Goal: Task Accomplishment & Management: Complete application form

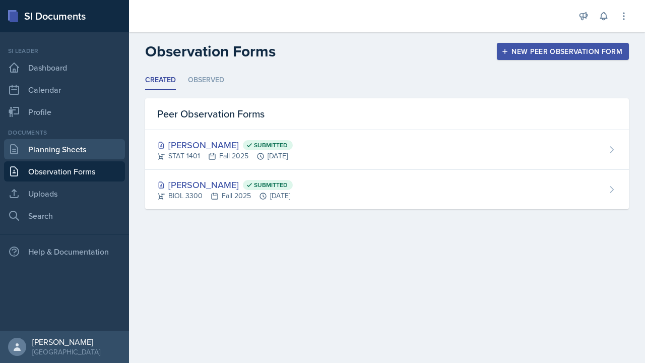
click at [86, 146] on link "Planning Sheets" at bounding box center [64, 149] width 121 height 20
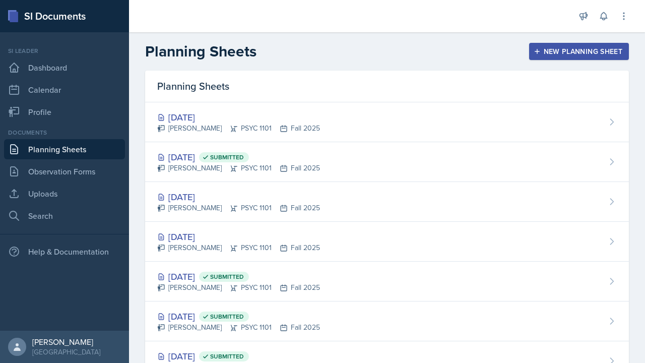
click at [576, 56] on button "New Planning Sheet" at bounding box center [579, 51] width 100 height 17
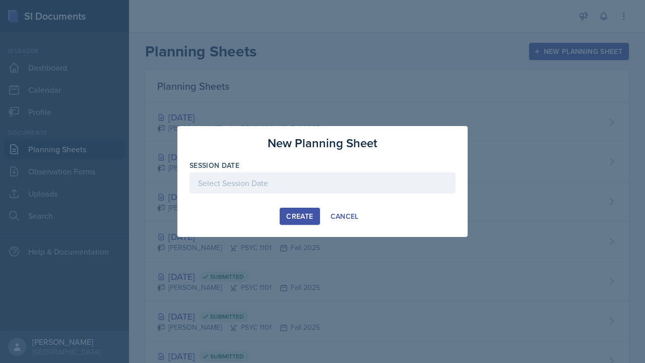
click at [223, 179] on div at bounding box center [322, 182] width 266 height 21
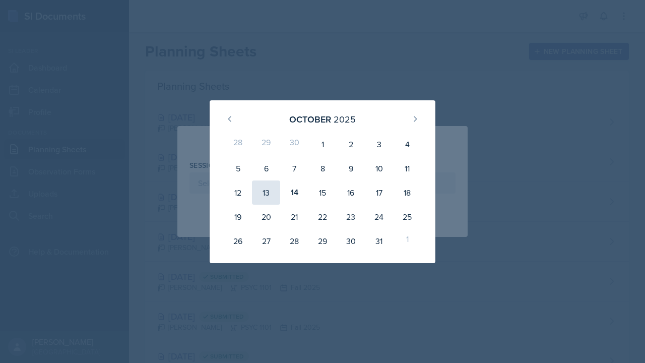
click at [262, 192] on div "13" at bounding box center [266, 192] width 28 height 24
type input "[DATE]"
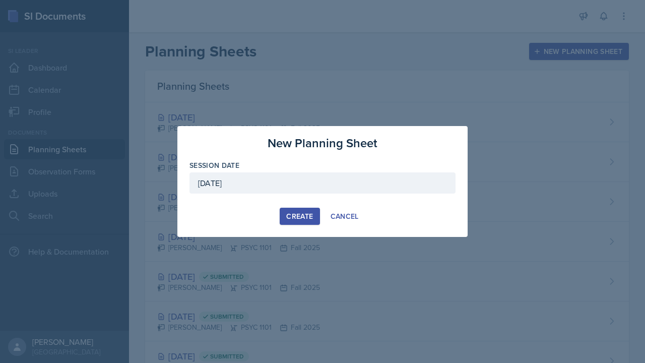
click at [298, 215] on div "Create" at bounding box center [299, 216] width 27 height 8
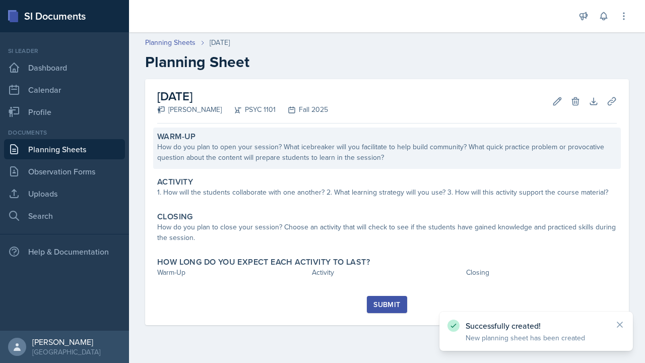
click at [304, 154] on div "How do you plan to open your session? What icebreaker will you facilitate to he…" at bounding box center [386, 152] width 459 height 21
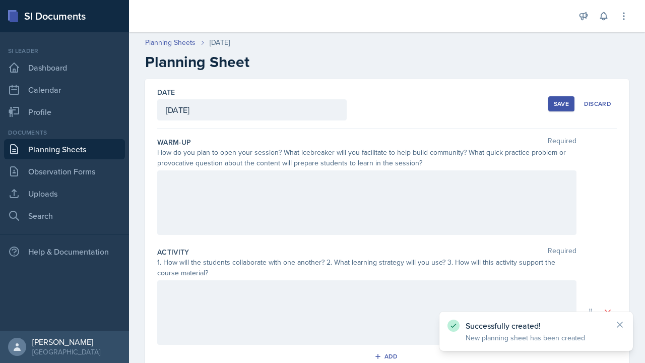
click at [302, 201] on div at bounding box center [366, 202] width 419 height 64
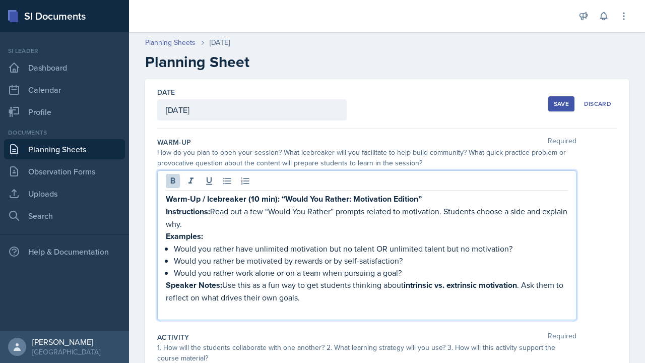
click at [278, 198] on strong "Warm-Up / Icebreaker (10 min): “Would You Rather: Motivation Edition”" at bounding box center [294, 199] width 256 height 12
click at [204, 196] on strong "Warm-Up / Icebreaker: “Would You Rather: Motivation Edition”" at bounding box center [278, 199] width 225 height 12
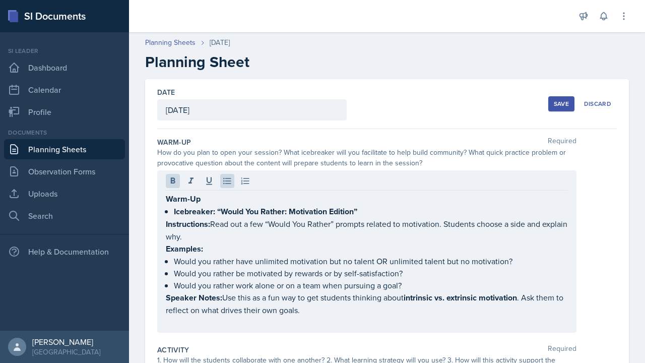
click at [161, 221] on div "Warm-Up Icebreaker: “Would You Rather: Motivation Edition” Instructions: Read o…" at bounding box center [366, 251] width 419 height 162
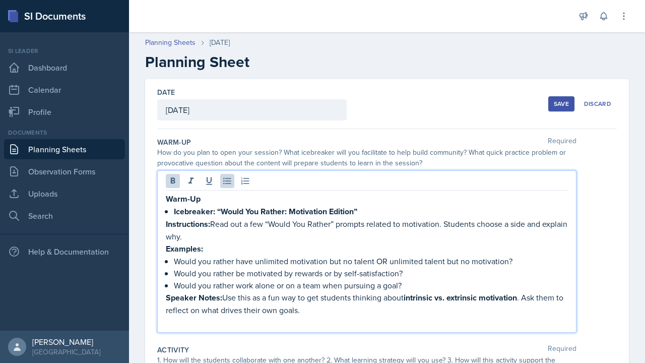
click at [164, 221] on div "Warm-Up Icebreaker: “Would You Rather: Motivation Edition” Instructions: Read o…" at bounding box center [366, 251] width 419 height 162
click at [166, 224] on strong "Instructions:" at bounding box center [188, 224] width 44 height 12
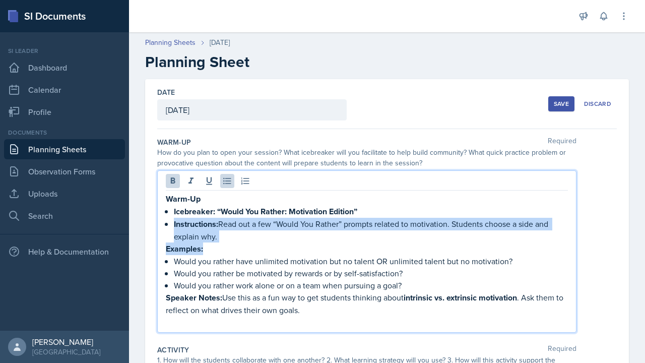
drag, startPoint x: 214, startPoint y: 242, endPoint x: 169, endPoint y: 220, distance: 50.7
click at [169, 220] on div "Warm-Up Icebreaker: “Would You Rather: Motivation Edition” Instructions: Read o…" at bounding box center [367, 259] width 402 height 135
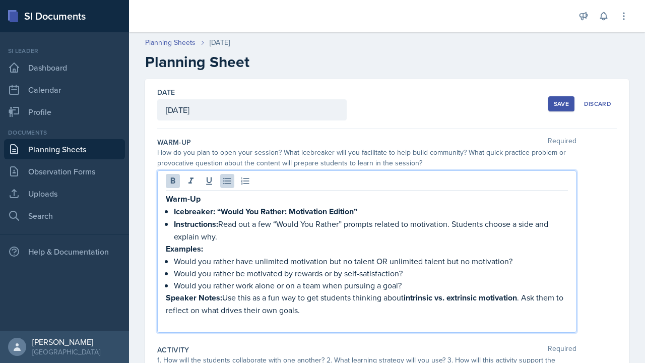
drag, startPoint x: 222, startPoint y: 237, endPoint x: 162, endPoint y: 220, distance: 62.3
click at [162, 220] on div "Warm-Up Icebreaker: “Would You Rather: Motivation Edition” Instructions: Read o…" at bounding box center [366, 251] width 419 height 162
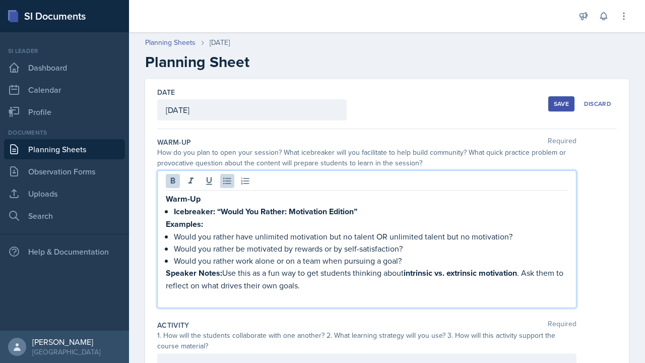
click at [166, 221] on strong "Examples:" at bounding box center [184, 224] width 37 height 12
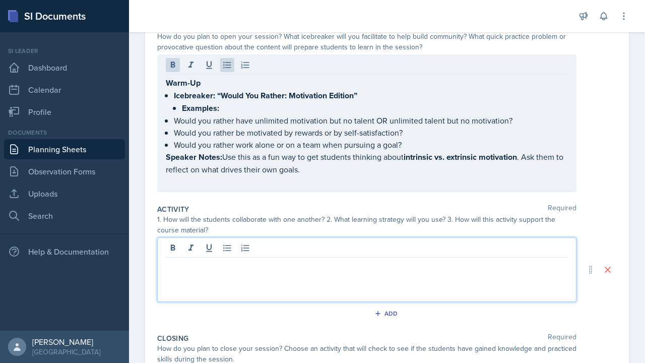
scroll to position [96, 0]
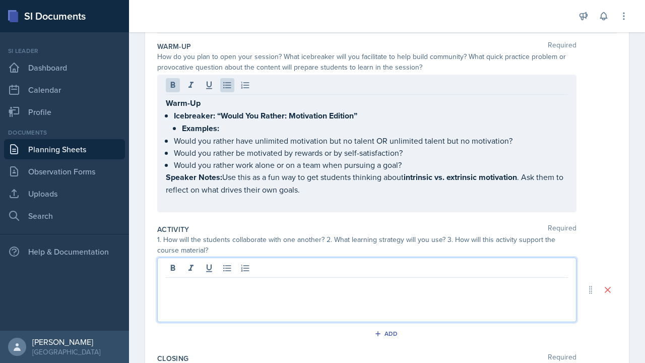
click at [217, 134] on p "Would you rather have unlimited motivation but no talent OR unlimited talent bu…" at bounding box center [371, 140] width 394 height 12
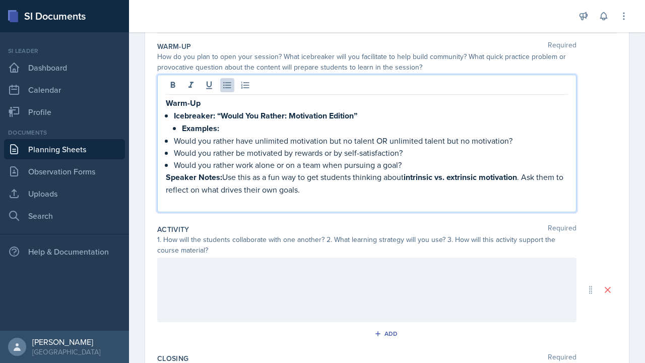
click at [181, 140] on p "Would you rather have unlimited motivation but no talent OR unlimited talent bu…" at bounding box center [371, 140] width 394 height 12
click at [176, 141] on p "Would you rather have unlimited motivation but no talent OR unlimited talent bu…" at bounding box center [371, 140] width 394 height 12
click at [170, 152] on div "Warm-Up Icebreaker: “Would You Rather: Motivation Edition” Examples: Would you …" at bounding box center [367, 152] width 402 height 111
click at [178, 166] on p "Would you rather work alone or on a team when pursuing a goal?" at bounding box center [371, 165] width 394 height 12
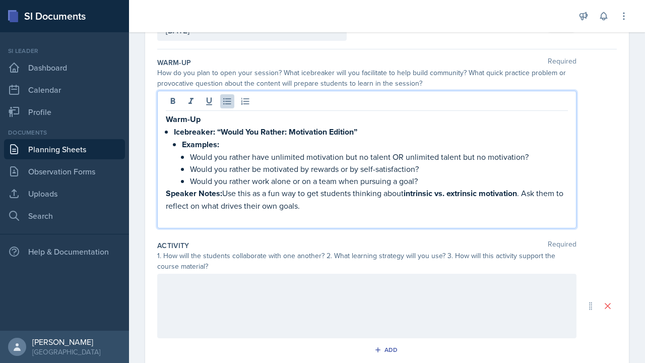
scroll to position [81, 0]
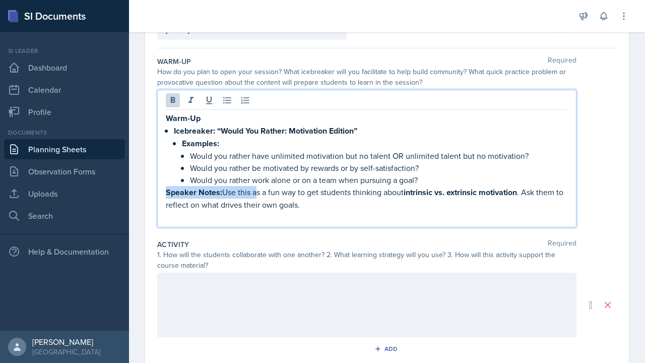
drag, startPoint x: 253, startPoint y: 193, endPoint x: 163, endPoint y: 191, distance: 90.2
click at [163, 191] on div "Warm-Up Icebreaker: “Would You Rather: Motivation Edition” Examples: Would you …" at bounding box center [366, 158] width 419 height 137
click at [217, 191] on p "This will be as a fun way to get students thinking about intrinsic vs. extrinsi…" at bounding box center [367, 198] width 402 height 25
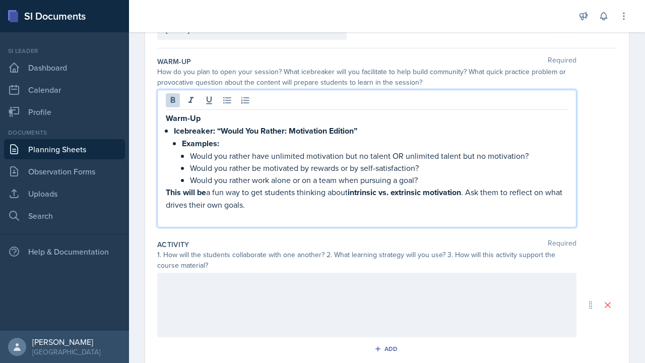
click at [190, 190] on strong "This will be" at bounding box center [186, 192] width 40 height 12
click at [190, 193] on strong "This will be" at bounding box center [186, 192] width 40 height 12
click at [168, 192] on strong "This will be" at bounding box center [186, 192] width 40 height 12
drag, startPoint x: 168, startPoint y: 192, endPoint x: 210, endPoint y: 193, distance: 41.8
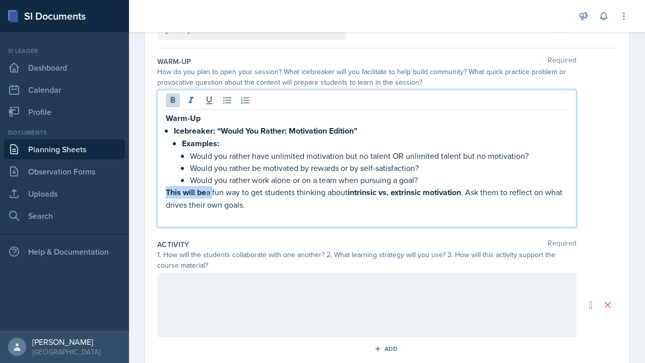
click at [210, 193] on p "This will be a fun way to get students thinking about intrinsic vs. extrinsic m…" at bounding box center [367, 198] width 402 height 25
click at [235, 194] on p "This will be a fun way to get students thinking about intrinsic vs. extrinsic m…" at bounding box center [367, 198] width 402 height 25
drag, startPoint x: 349, startPoint y: 194, endPoint x: 465, endPoint y: 186, distance: 116.1
click at [465, 186] on p "This will be a fun way to get students thinking about intrinsic vs. extrinsic m…" at bounding box center [367, 198] width 402 height 25
click at [476, 208] on p "This will be a fun way to get students thinking about intrinsic vs. extrinsic m…" at bounding box center [367, 198] width 402 height 24
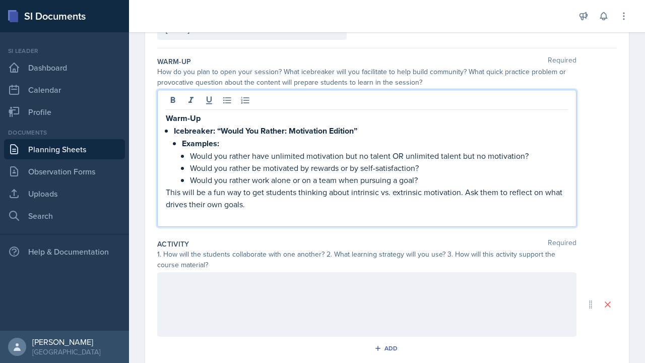
click at [465, 193] on p "This will be a fun way to get students thinking about intrinsic vs. extrinsic m…" at bounding box center [367, 198] width 402 height 24
click at [510, 192] on p "This will be a fun way to get students thinking about intrinsic vs. extrinsic m…" at bounding box center [367, 198] width 402 height 24
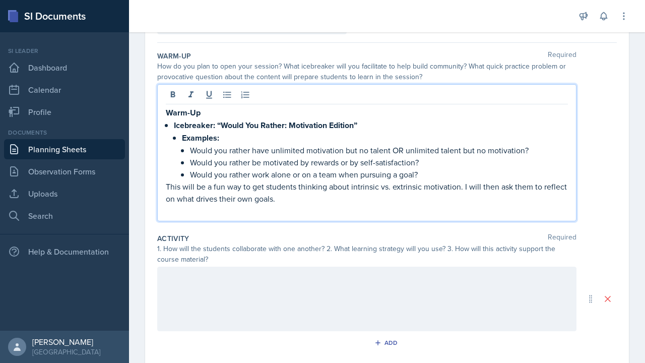
scroll to position [87, 0]
click at [273, 275] on div at bounding box center [366, 297] width 419 height 64
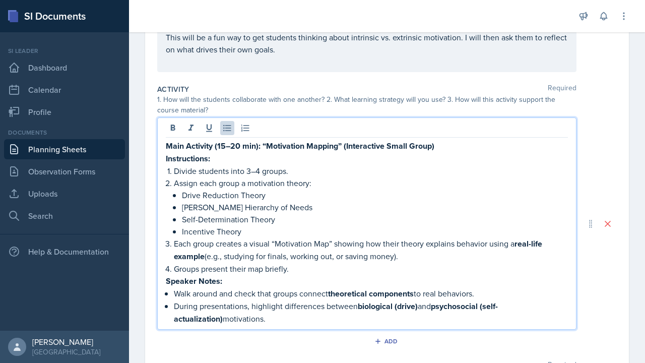
scroll to position [218, 0]
click at [224, 171] on p "Divide students into 3–4 groups." at bounding box center [371, 170] width 394 height 12
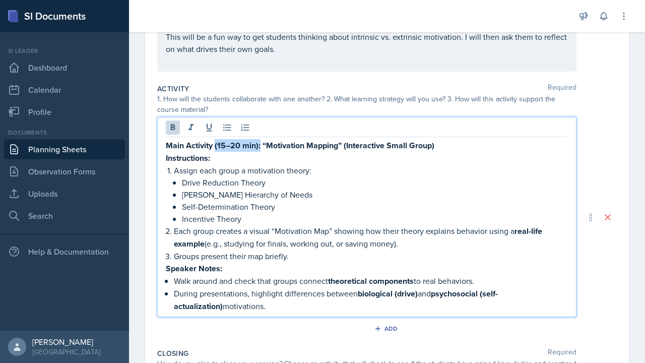
drag, startPoint x: 261, startPoint y: 145, endPoint x: 215, endPoint y: 145, distance: 45.8
click at [215, 145] on strong "Main Activity (15–20 min): “Motivation Mapping” (Interactive Small Group)" at bounding box center [300, 146] width 268 height 12
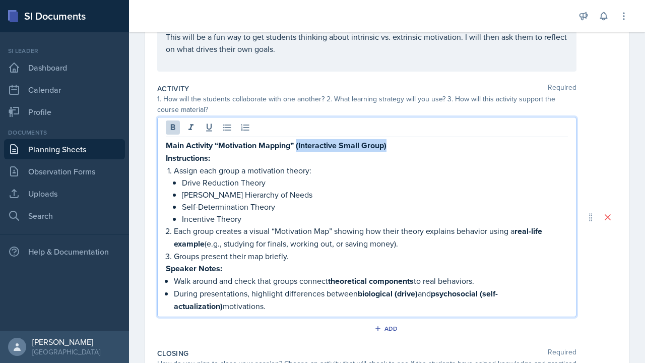
drag, startPoint x: 394, startPoint y: 145, endPoint x: 297, endPoint y: 145, distance: 97.7
click at [297, 145] on p "Main Activity “Motivation Mapping” (Interactive Small Group)" at bounding box center [367, 145] width 402 height 13
click at [213, 148] on strong "Main Activity “Motivation Mapping”" at bounding box center [230, 146] width 128 height 12
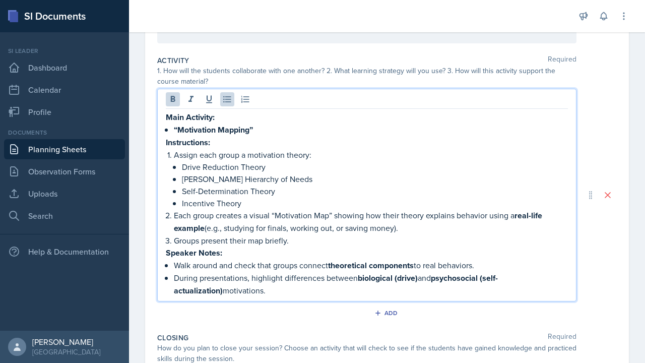
scroll to position [247, 0]
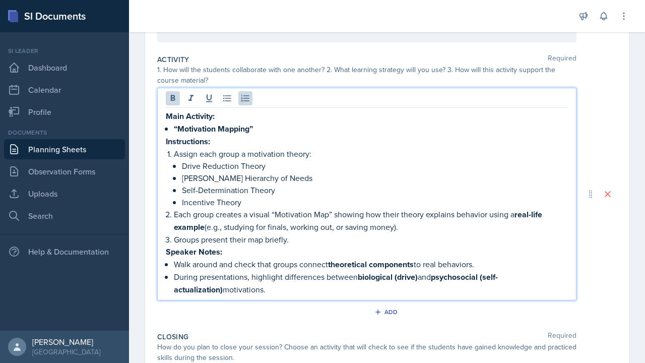
drag, startPoint x: 518, startPoint y: 213, endPoint x: 516, endPoint y: 222, distance: 8.8
click at [516, 222] on p "Each group creates a visual “Motivation Map” showing how their theory explains …" at bounding box center [371, 220] width 394 height 25
click at [344, 266] on strong "theoretical components" at bounding box center [371, 263] width 86 height 12
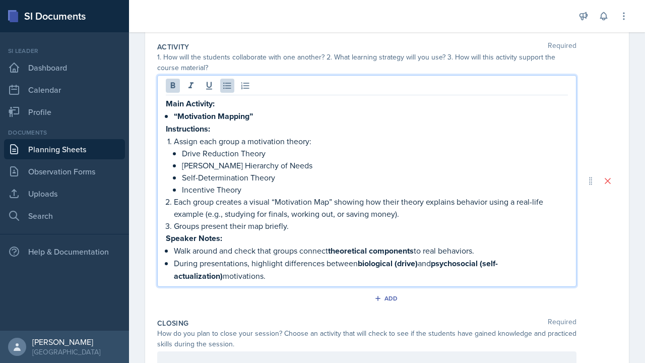
scroll to position [265, 0]
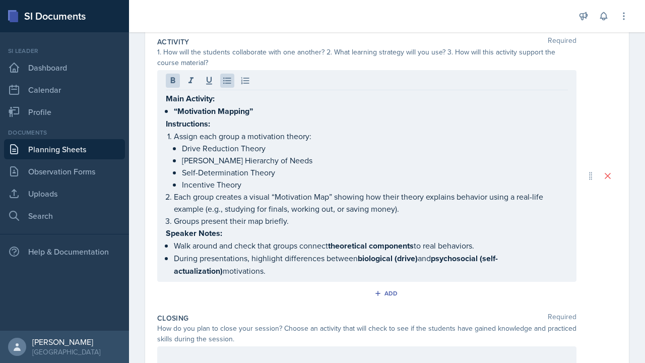
drag, startPoint x: 162, startPoint y: 233, endPoint x: 249, endPoint y: 275, distance: 96.6
click at [249, 275] on div "Main Activity: “Motivation Mapping” Instructions: Assign each group a motivatio…" at bounding box center [366, 176] width 419 height 212
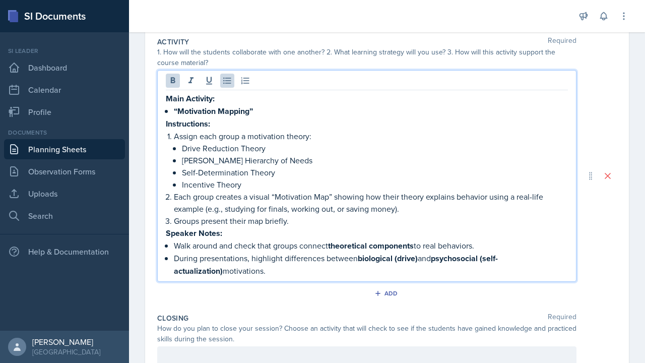
click at [249, 275] on p "During presentations, highlight differences between biological (drive) and psyc…" at bounding box center [371, 264] width 394 height 25
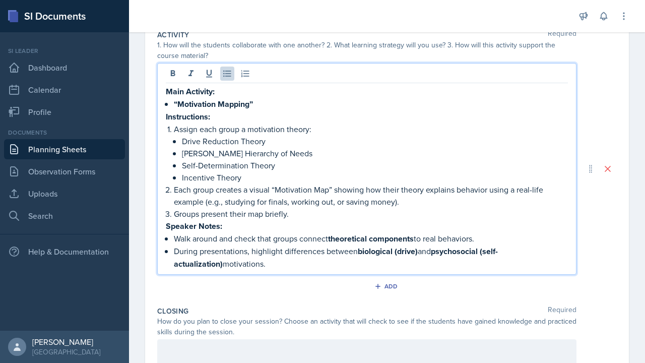
scroll to position [254, 0]
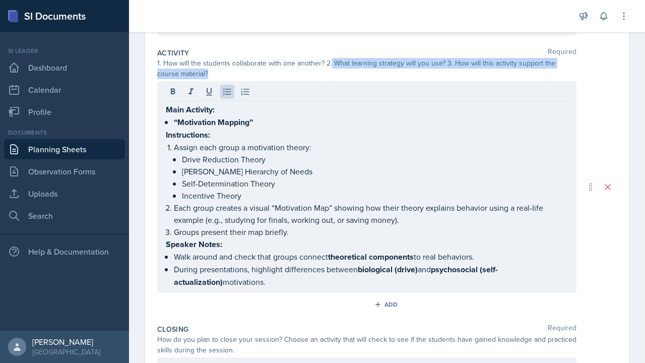
drag, startPoint x: 331, startPoint y: 63, endPoint x: 332, endPoint y: 75, distance: 11.7
click at [332, 75] on div "1. How will the students collaborate with one another? 2. What learning strateg…" at bounding box center [366, 68] width 419 height 21
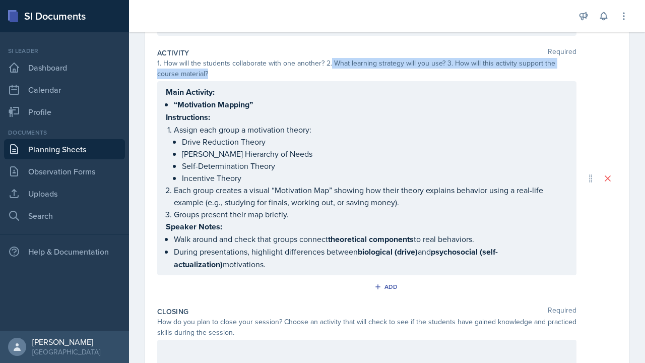
copy div "What learning strategy will you use? 3. How will this activity support the cour…"
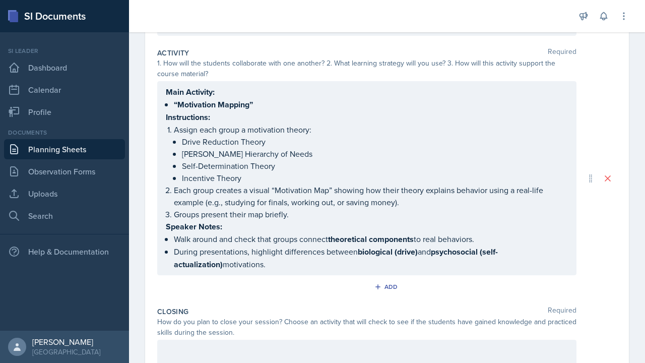
drag, startPoint x: 164, startPoint y: 224, endPoint x: 253, endPoint y: 268, distance: 99.8
click at [253, 268] on div "Main Activity: “Motivation Mapping” Instructions: Assign each group a motivatio…" at bounding box center [366, 178] width 419 height 194
click at [253, 268] on p "During presentations, highlight differences between biological (drive) and psyc…" at bounding box center [371, 257] width 394 height 25
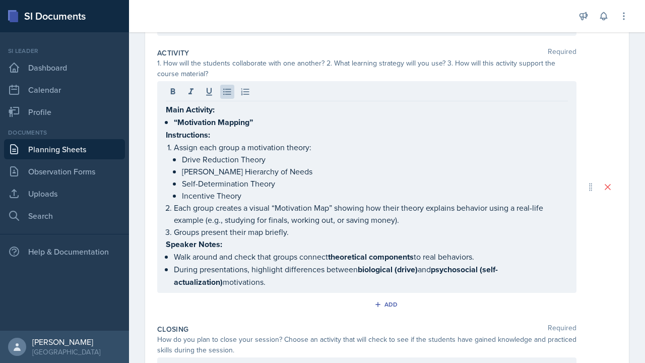
drag, startPoint x: 164, startPoint y: 244, endPoint x: 266, endPoint y: 285, distance: 110.1
click at [266, 285] on div "Main Activity: “Motivation Mapping” Instructions: Assign each group a motivatio…" at bounding box center [366, 187] width 419 height 212
click at [266, 285] on p "During presentations, highlight differences between biological (drive) and psyc…" at bounding box center [371, 275] width 394 height 25
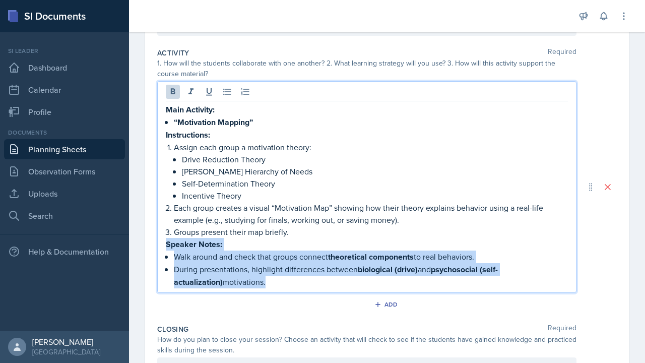
drag, startPoint x: 266, startPoint y: 285, endPoint x: 167, endPoint y: 243, distance: 107.9
click at [167, 243] on div "Main Activity: “Motivation Mapping” Instructions: Assign each group a motivatio…" at bounding box center [367, 195] width 402 height 185
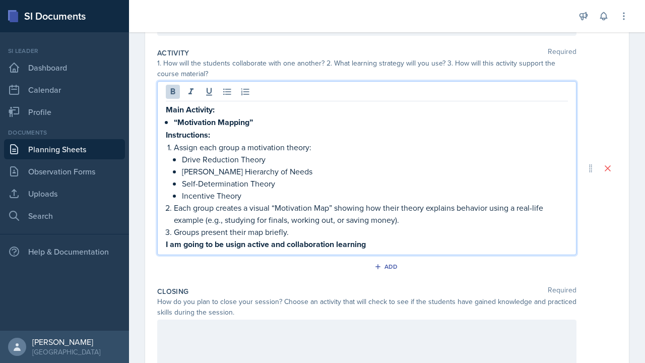
click at [237, 243] on strong "I am going to be usign active and collaboration learning" at bounding box center [266, 244] width 200 height 12
click at [227, 244] on strong "I am going to be using active and collaboration learning" at bounding box center [266, 244] width 200 height 12
click at [250, 248] on strong "I am going to be using active and collaboration learning" at bounding box center [266, 244] width 200 height 12
click at [396, 244] on p "I am going to be using the active and collaboration learning" at bounding box center [367, 244] width 402 height 13
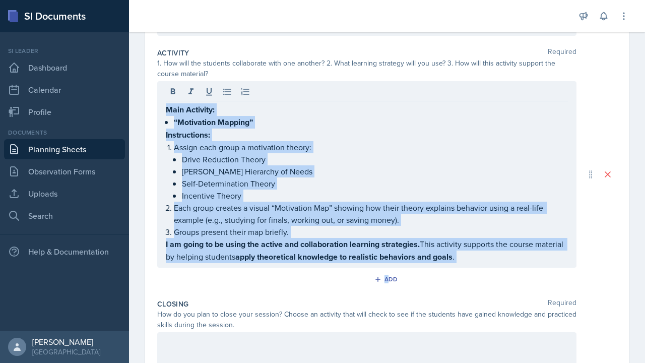
drag, startPoint x: 162, startPoint y: 243, endPoint x: 181, endPoint y: 265, distance: 29.2
click at [181, 265] on div "Main Activity: “Motivation Mapping” Instructions: Assign each group a motivatio…" at bounding box center [366, 174] width 419 height 186
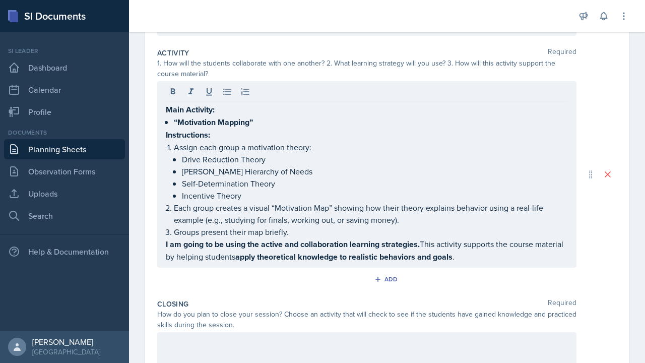
drag, startPoint x: 164, startPoint y: 244, endPoint x: 477, endPoint y: 259, distance: 313.6
click at [474, 258] on div "Main Activity: “Motivation Mapping” Instructions: Assign each group a motivatio…" at bounding box center [366, 174] width 419 height 186
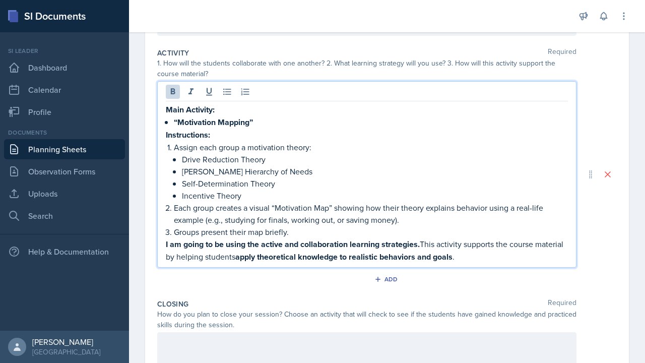
drag, startPoint x: 494, startPoint y: 258, endPoint x: 155, endPoint y: 244, distance: 339.2
click at [155, 244] on div "Date [DATE] [DATE] 28 29 30 1 2 3 4 5 6 7 8 9 10 11 12 13 14 15 16 17 18 19 20 …" at bounding box center [387, 146] width 484 height 643
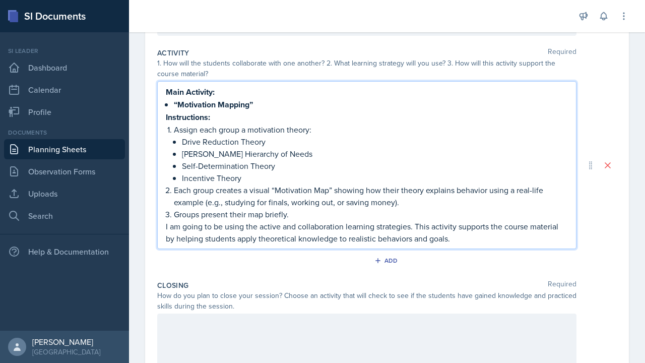
click at [302, 184] on p "Each group creates a visual “Motivation Map” showing how their theory explains …" at bounding box center [371, 196] width 394 height 24
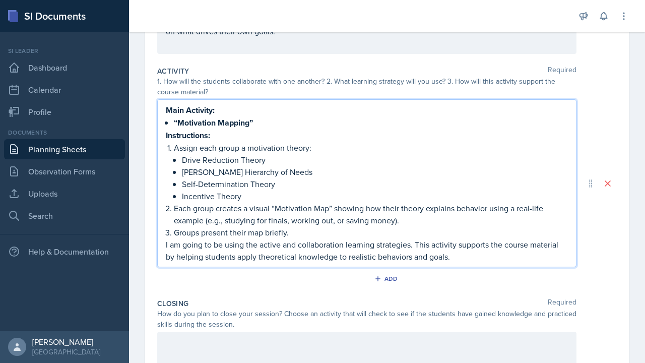
scroll to position [231, 0]
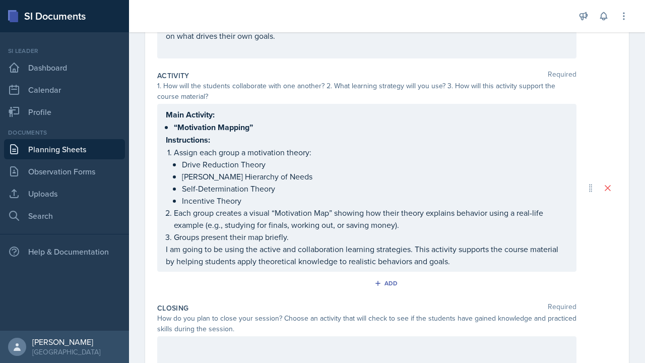
click at [162, 250] on div "Main Activity: “Motivation Mapping” Instructions: Assign each group a motivatio…" at bounding box center [366, 188] width 419 height 168
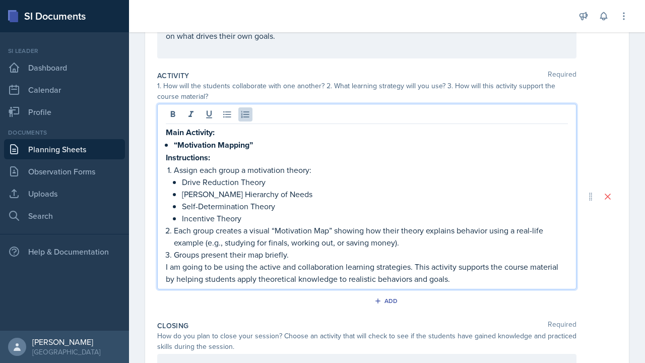
click at [164, 268] on div "Main Activity: “Motivation Mapping” Instructions: Assign each group a motivatio…" at bounding box center [366, 196] width 419 height 185
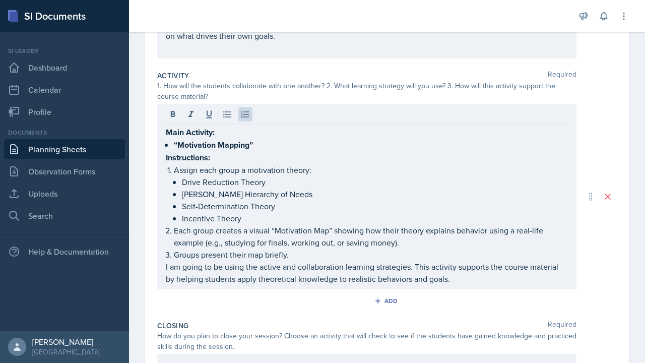
click at [164, 268] on div "Main Activity: “Motivation Mapping” Instructions: Assign each group a motivatio…" at bounding box center [366, 196] width 419 height 185
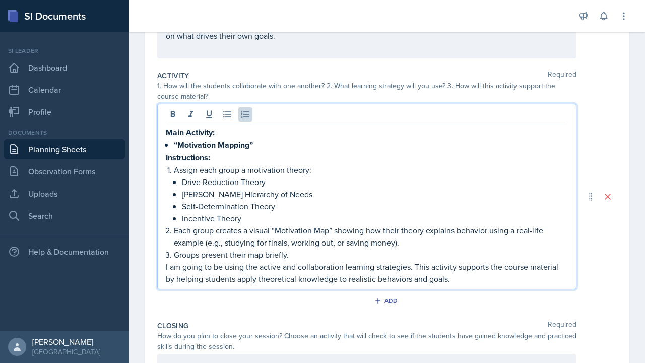
click at [167, 266] on p "I am going to be using the active and collaboration learning strategies. This a…" at bounding box center [367, 272] width 402 height 24
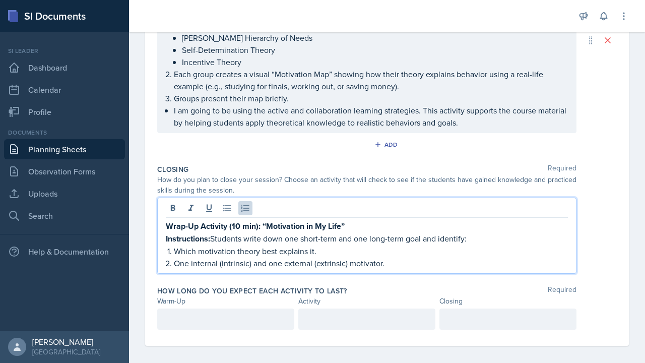
scroll to position [394, 0]
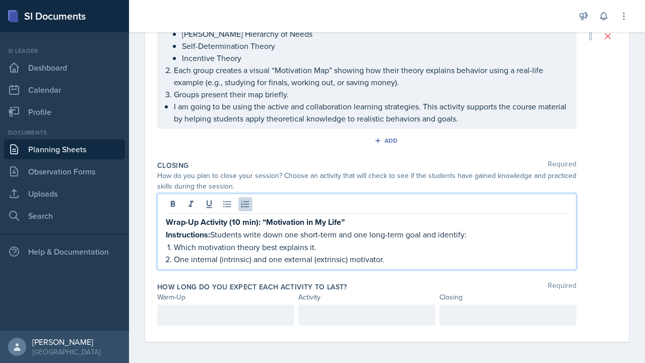
click at [259, 221] on strong "Wrap-Up Activity (10 min): “Motivation in My Life”" at bounding box center [255, 222] width 179 height 12
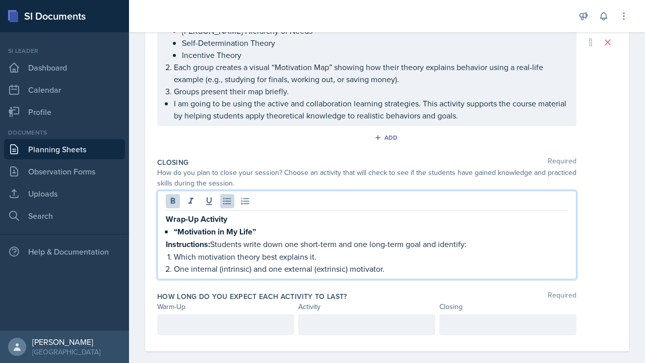
click at [178, 232] on strong "“Motivation in My Life”" at bounding box center [215, 232] width 82 height 12
click at [261, 229] on p "Motivation in My Life”" at bounding box center [371, 231] width 394 height 13
click at [248, 48] on ul "Drive Reduction Theory [PERSON_NAME] Hierarchy of Needs Self-Determination Theo…" at bounding box center [375, 37] width 386 height 48
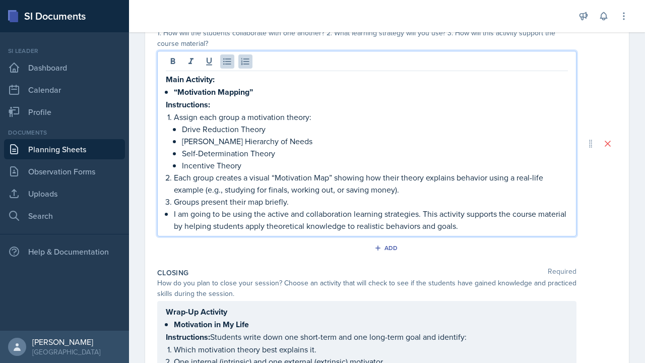
scroll to position [277, 0]
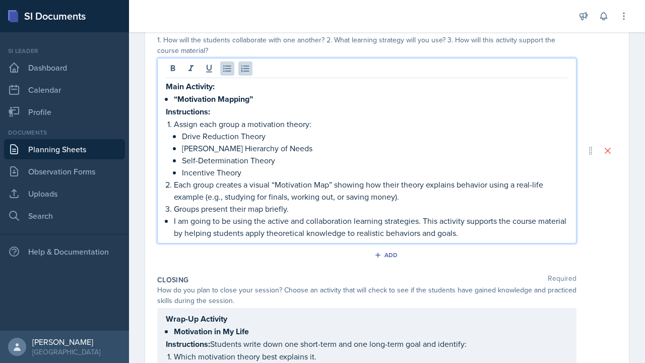
click at [179, 98] on strong "“Motivation Mapping”" at bounding box center [213, 99] width 79 height 12
click at [253, 97] on p "Motivation Mapping”" at bounding box center [371, 99] width 394 height 13
click at [284, 220] on p "I am going to be using the active and collaboration learning strategies. This a…" at bounding box center [371, 227] width 394 height 24
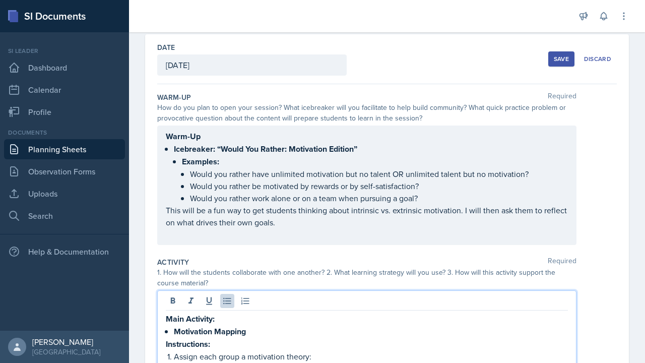
scroll to position [39, 0]
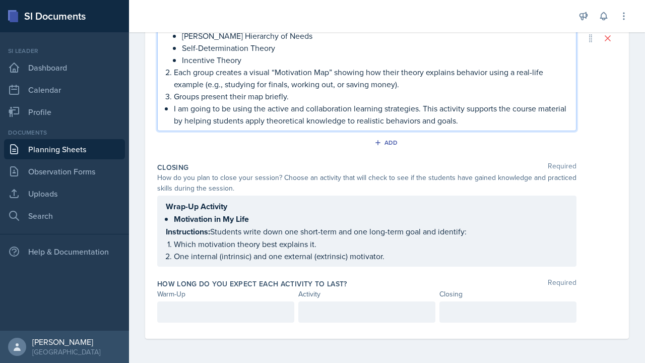
click at [230, 316] on div at bounding box center [225, 311] width 137 height 21
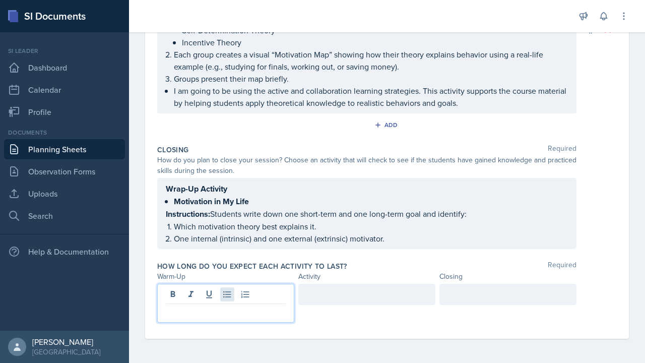
scroll to position [389, 0]
click at [353, 298] on div at bounding box center [366, 294] width 137 height 21
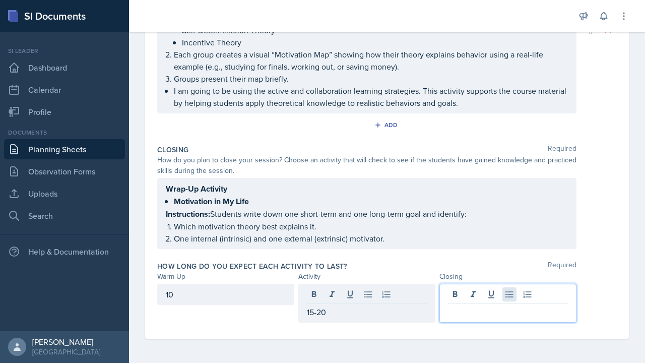
click at [509, 296] on div at bounding box center [507, 303] width 137 height 39
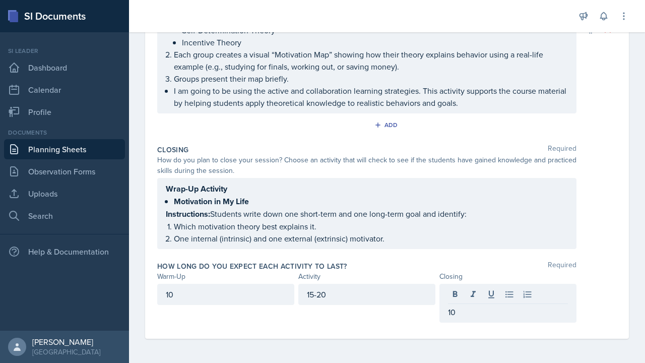
click at [613, 291] on div "10 15-20 10" at bounding box center [386, 303] width 459 height 39
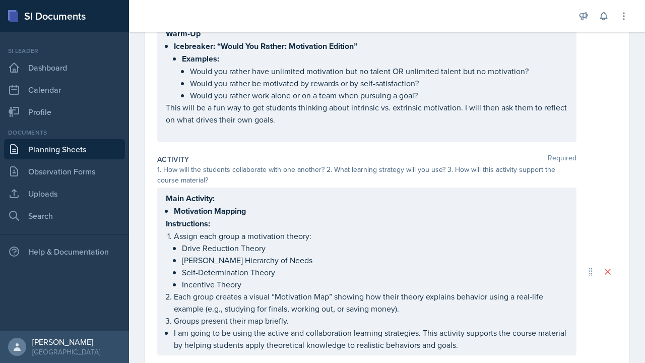
scroll to position [143, 0]
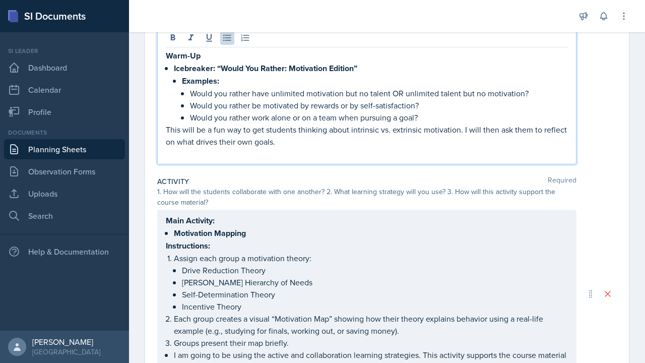
click at [167, 111] on div "Warm-Up Icebreaker: “Would You Rather: Motivation Edition” Examples: Would you …" at bounding box center [367, 104] width 402 height 110
click at [167, 134] on p "This will be a fun way to get students thinking about intrinsic vs. extrinsic m…" at bounding box center [367, 135] width 402 height 24
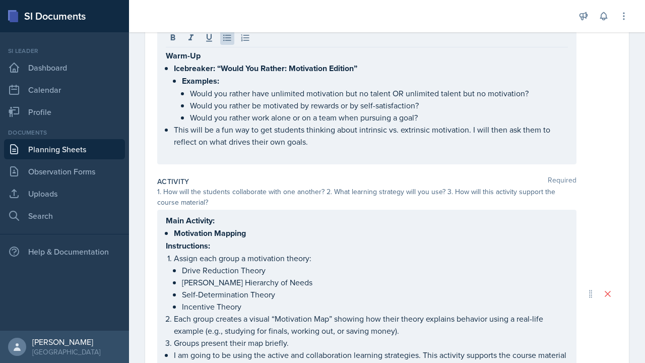
click at [355, 160] on div "Warm-Up Icebreaker: “Would You Rather: Motivation Edition” Examples: Would you …" at bounding box center [366, 95] width 419 height 137
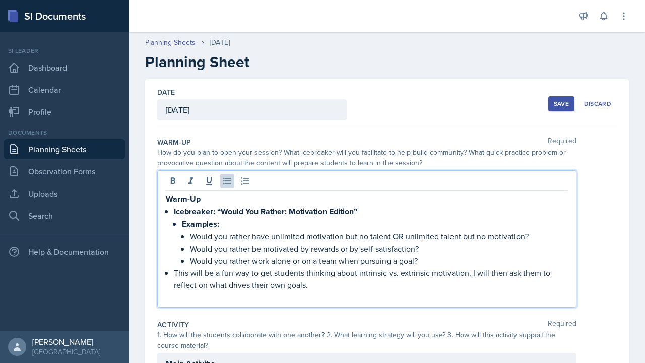
scroll to position [0, 0]
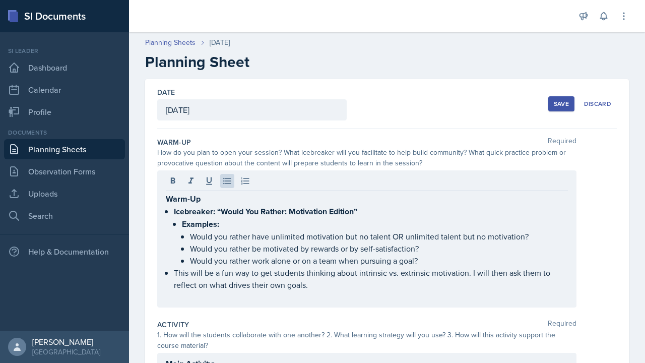
click at [563, 100] on div "Save" at bounding box center [561, 104] width 15 height 8
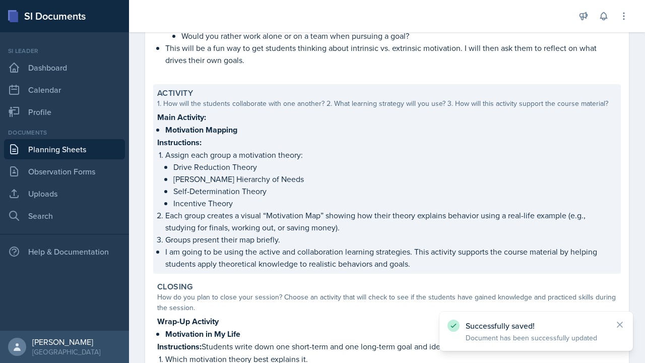
scroll to position [200, 0]
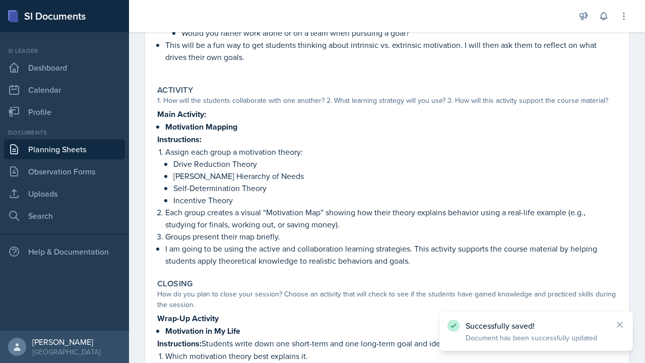
click at [87, 148] on link "Planning Sheets" at bounding box center [64, 149] width 121 height 20
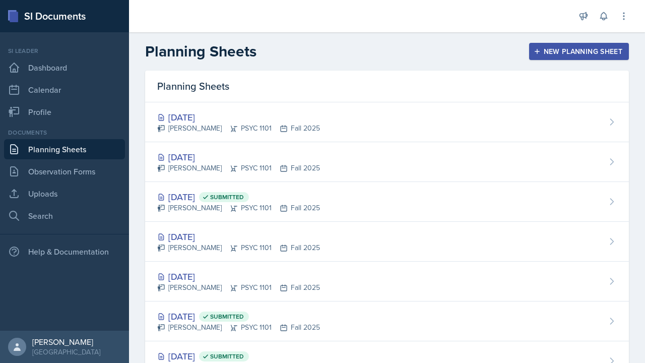
click at [578, 49] on div "New Planning Sheet" at bounding box center [578, 51] width 87 height 8
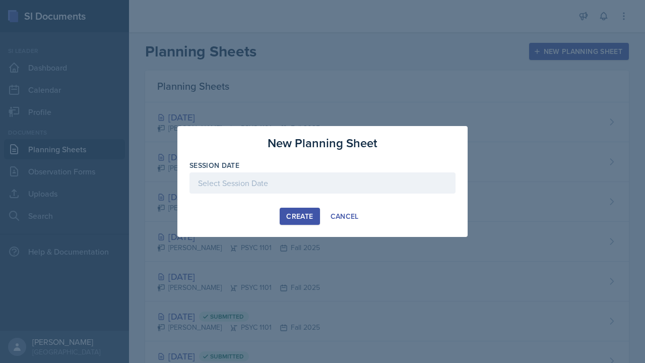
click at [379, 182] on div at bounding box center [322, 182] width 266 height 21
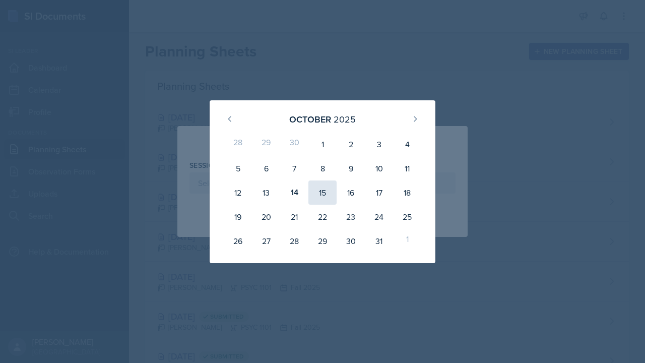
click at [327, 197] on div "15" at bounding box center [322, 192] width 28 height 24
type input "[DATE]"
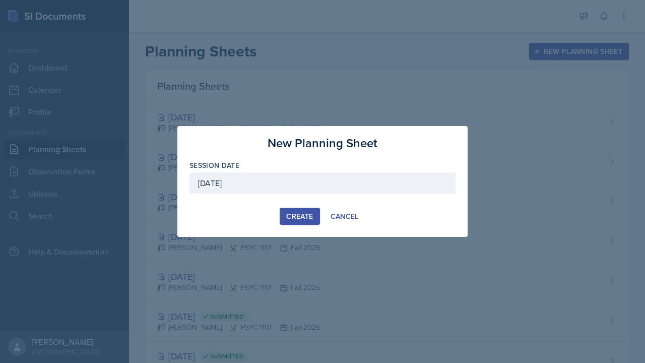
click at [295, 218] on div "Create" at bounding box center [299, 216] width 27 height 8
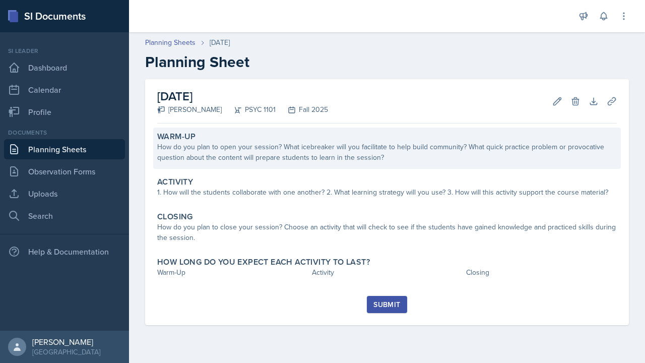
click at [194, 157] on div "How do you plan to open your session? What icebreaker will you facilitate to he…" at bounding box center [386, 152] width 459 height 21
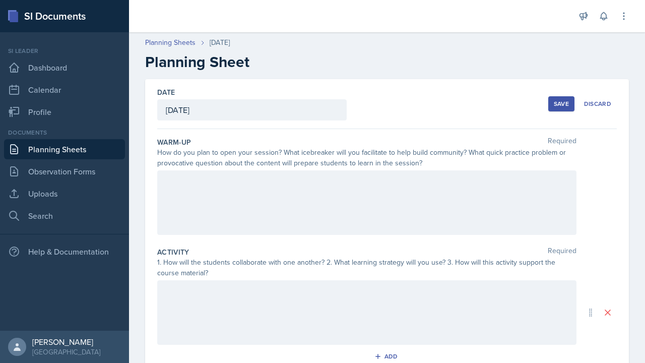
click at [208, 194] on div at bounding box center [366, 202] width 419 height 64
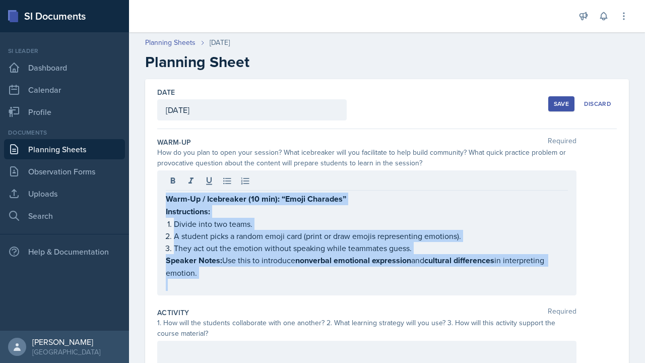
drag, startPoint x: 165, startPoint y: 260, endPoint x: 187, endPoint y: 301, distance: 46.7
click at [187, 301] on div "Warm-Up Required How do you plan to open your session? What icebreaker will you…" at bounding box center [386, 218] width 459 height 170
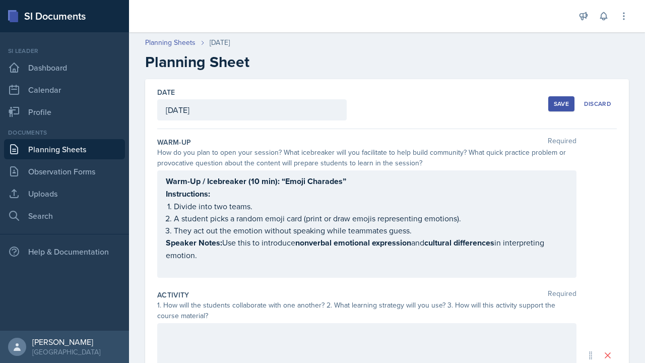
click at [194, 249] on div "Warm-Up / Icebreaker (10 min): “Emoji Charades” Instructions: Divide into two t…" at bounding box center [367, 224] width 402 height 98
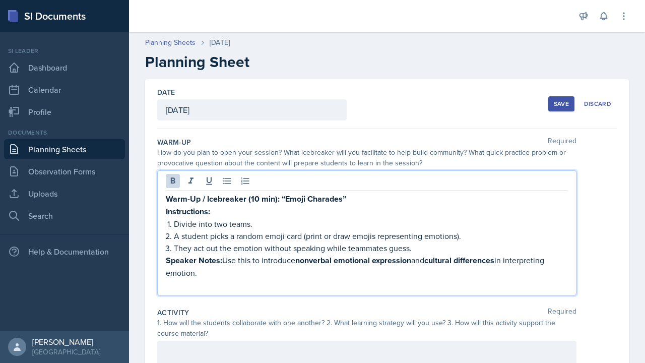
drag, startPoint x: 202, startPoint y: 274, endPoint x: 165, endPoint y: 261, distance: 39.5
click at [165, 261] on div "Warm-Up / Icebreaker (10 min): “Emoji Charades” Instructions: Divide into two t…" at bounding box center [366, 232] width 419 height 125
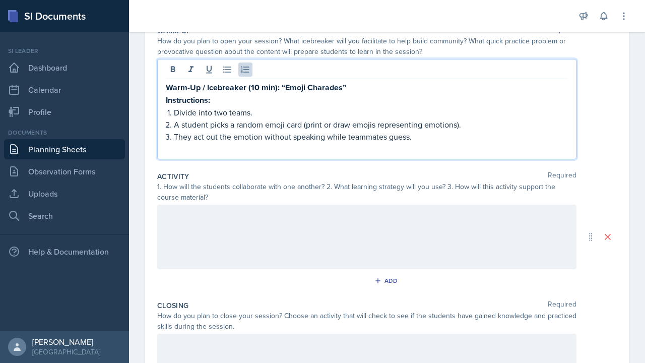
scroll to position [112, 0]
click at [281, 221] on div at bounding box center [366, 236] width 419 height 64
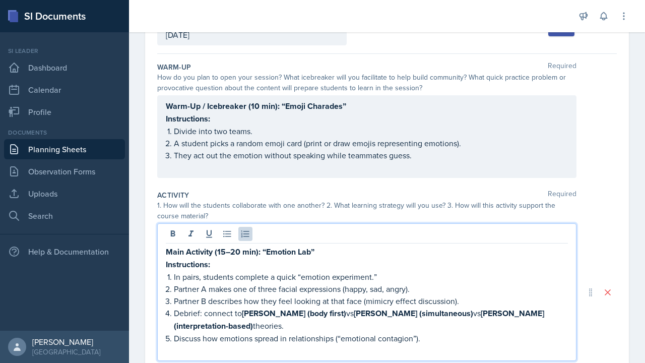
scroll to position [77, 0]
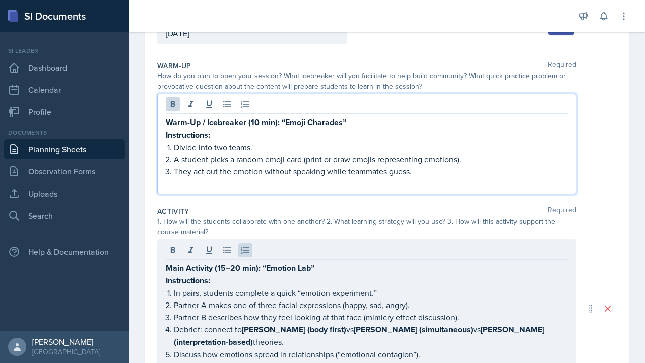
click at [279, 103] on div "Warm-Up / Icebreaker (10 min): “Emoji Charades” Instructions: Divide into two t…" at bounding box center [366, 144] width 419 height 100
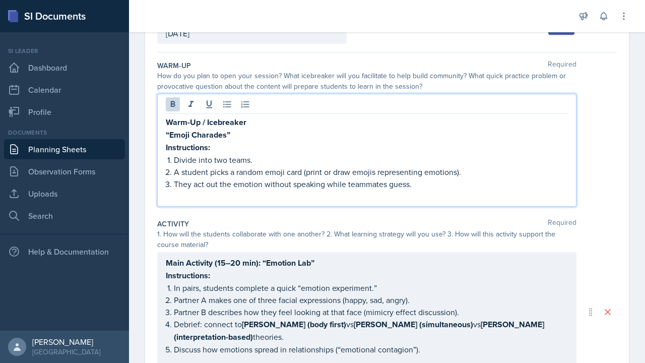
click at [171, 135] on strong "“Emoji Charades”" at bounding box center [198, 135] width 64 height 12
click at [228, 131] on p "Emoji Charades”" at bounding box center [367, 134] width 402 height 13
click at [168, 135] on strong "Emoji Charades" at bounding box center [194, 135] width 57 height 12
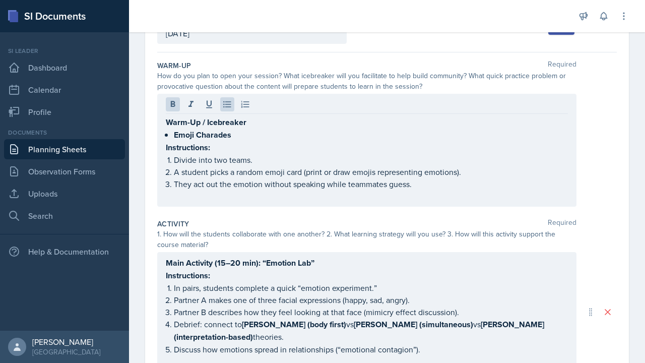
click at [164, 147] on div "Warm-Up / Icebreaker Emoji Charades Instructions: Divide into two teams. A stud…" at bounding box center [366, 150] width 419 height 113
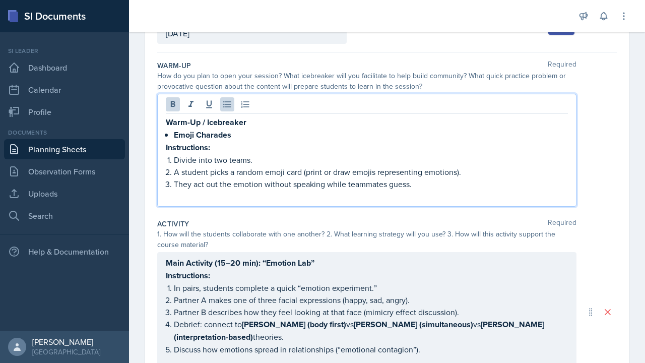
click at [164, 147] on div "Warm-Up / Icebreaker Emoji Charades Instructions: Divide into two teams. A stud…" at bounding box center [366, 150] width 419 height 113
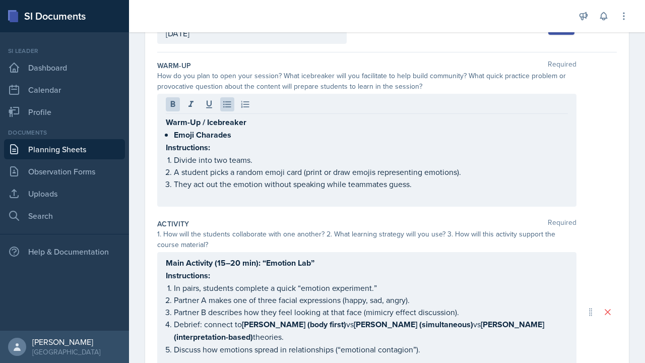
click at [165, 145] on div "Warm-Up / Icebreaker Emoji Charades Instructions: Divide into two teams. A stud…" at bounding box center [366, 150] width 419 height 113
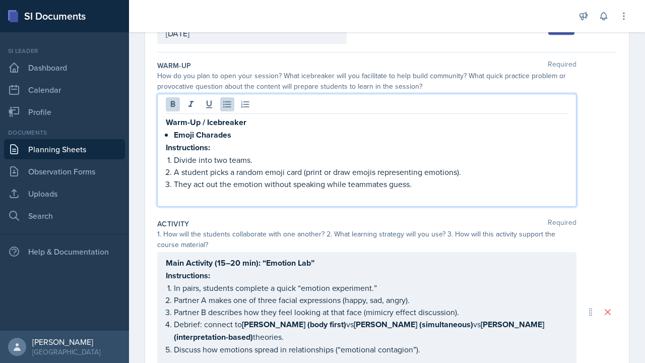
click at [170, 150] on strong "Instructions:" at bounding box center [188, 148] width 44 height 12
click at [175, 159] on p "Divide into two teams." at bounding box center [371, 160] width 394 height 12
click at [174, 171] on p "A student picks a random emoji card (print or draw emojis representing emotions…" at bounding box center [371, 172] width 394 height 12
click at [171, 184] on div "Warm-Up / Icebreaker Emoji Charades Instructions: Divide into two teams. A stud…" at bounding box center [367, 159] width 402 height 86
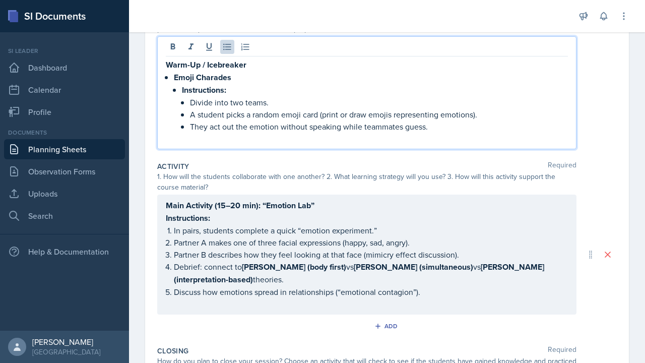
scroll to position [147, 0]
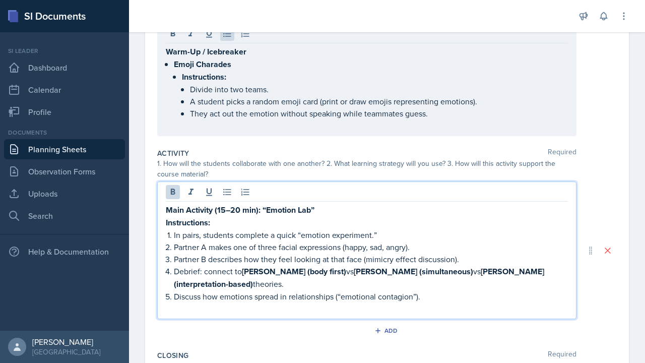
click at [265, 192] on div "Main Activity (15–20 min): “Emotion Lab” Instructions: In pairs, students compl…" at bounding box center [366, 249] width 419 height 137
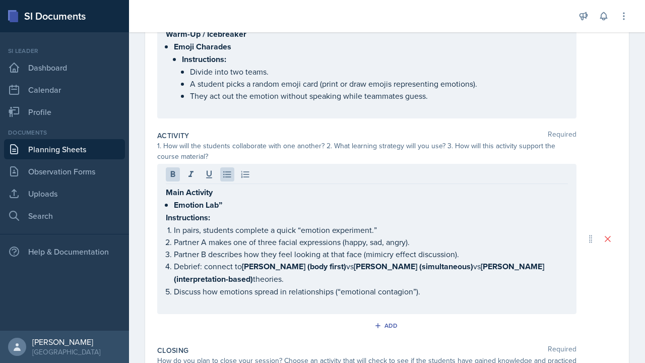
click at [162, 220] on div "Main Activity Emotion Lab” Instructions: In pairs, students complete a quick “e…" at bounding box center [366, 239] width 419 height 150
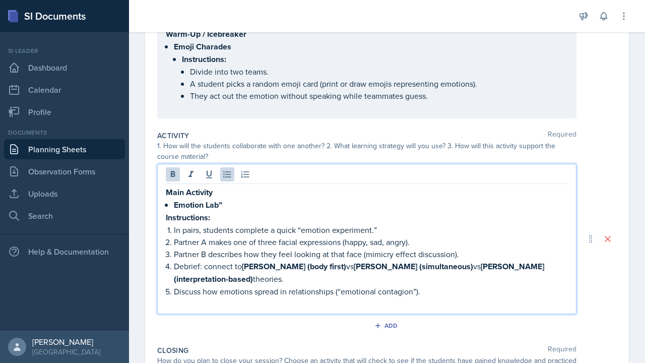
click at [166, 217] on strong "Instructions:" at bounding box center [188, 218] width 44 height 12
click at [222, 202] on strong "Emotion Lab”" at bounding box center [198, 205] width 48 height 12
click at [173, 229] on div "Main Activity Emotion Lab Instructions: In pairs, students complete a quick “em…" at bounding box center [367, 247] width 402 height 123
click at [172, 241] on div "Main Activity Emotion Lab Instructions: In pairs, students complete a quick “em…" at bounding box center [367, 247] width 402 height 123
click at [175, 256] on p "Partner B describes how they feel looking at that face (mimicry effect discussi…" at bounding box center [371, 254] width 394 height 12
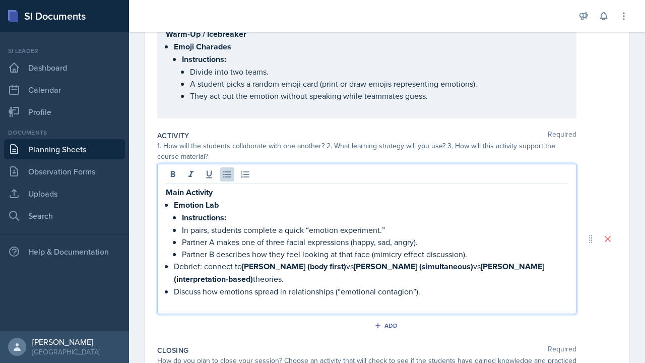
click at [173, 270] on div "Main Activity Emotion Lab Instructions: In pairs, students complete a quick “em…" at bounding box center [367, 247] width 402 height 123
click at [174, 291] on p "Discuss how emotions spread in relationships (“emotional contagion”)." at bounding box center [371, 291] width 394 height 12
drag, startPoint x: 181, startPoint y: 266, endPoint x: 298, endPoint y: 281, distance: 118.3
click at [298, 281] on li "Emotion Lab Instructions: In pairs, students complete a quick “emotion experime…" at bounding box center [371, 247] width 394 height 99
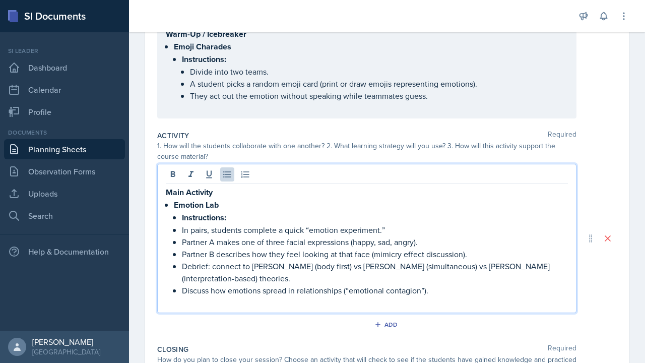
click at [341, 290] on p "Discuss how emotions spread in relationships (“emotional contagion”)." at bounding box center [375, 290] width 386 height 12
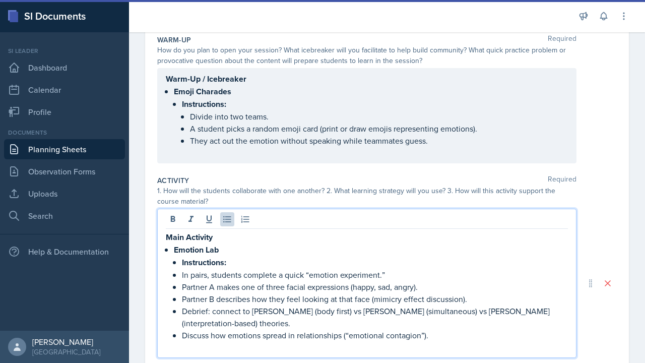
scroll to position [105, 0]
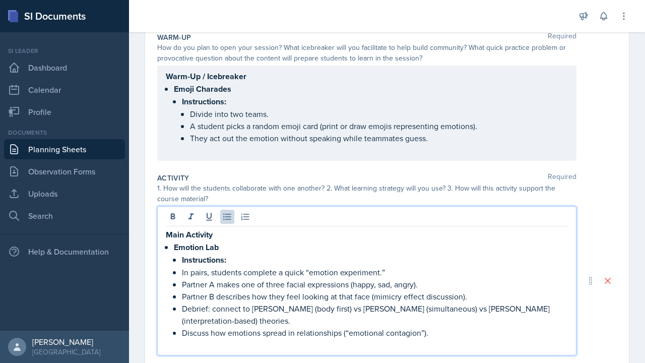
click at [446, 336] on p "Discuss how emotions spread in relationships (“emotional contagion”)." at bounding box center [375, 332] width 386 height 12
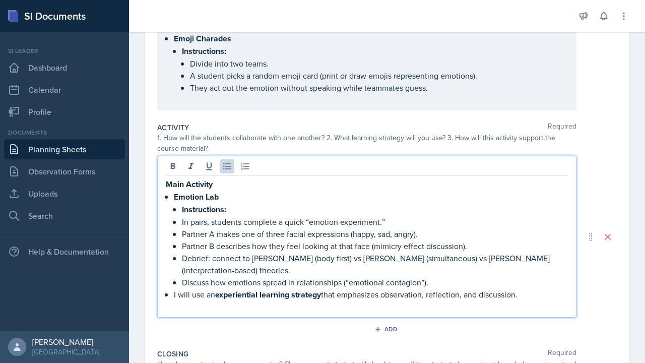
scroll to position [158, 0]
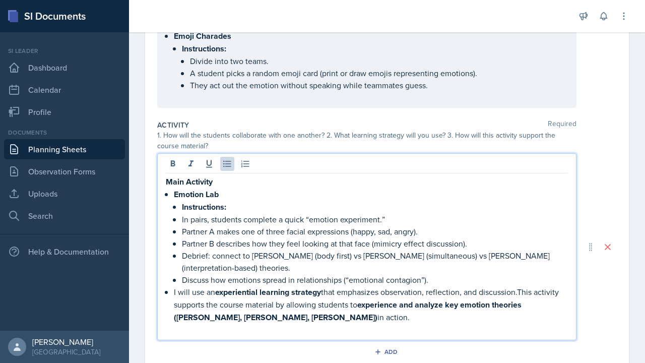
click at [523, 293] on p "I will use an experiential learning strategy that emphasizes observation, refle…" at bounding box center [371, 305] width 394 height 38
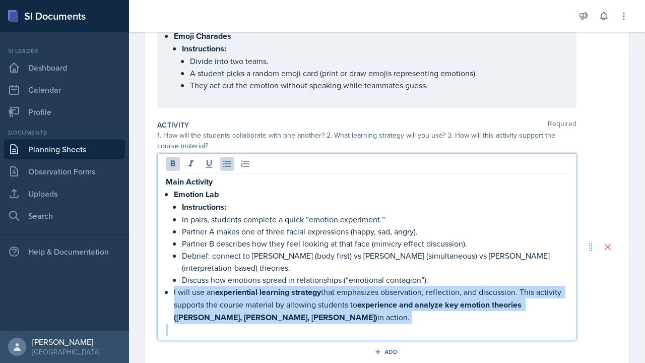
drag, startPoint x: 171, startPoint y: 294, endPoint x: 224, endPoint y: 334, distance: 65.8
click at [224, 334] on div "Main Activity Emotion Lab Instructions: In pairs, students complete a quick “em…" at bounding box center [367, 255] width 402 height 160
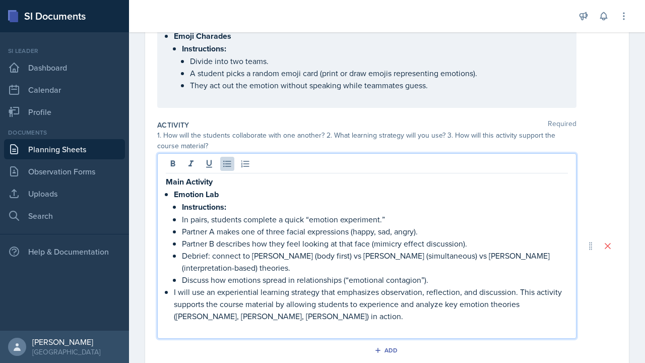
drag, startPoint x: 311, startPoint y: 299, endPoint x: 305, endPoint y: 305, distance: 8.9
click at [311, 299] on p "I will use an experiential learning strategy that emphasizes observation, refle…" at bounding box center [371, 304] width 394 height 36
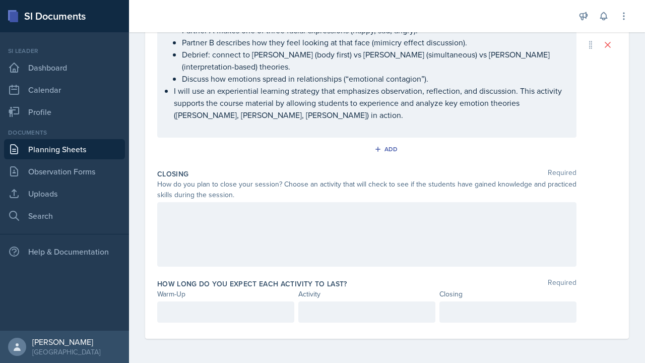
click at [276, 229] on div at bounding box center [366, 234] width 419 height 64
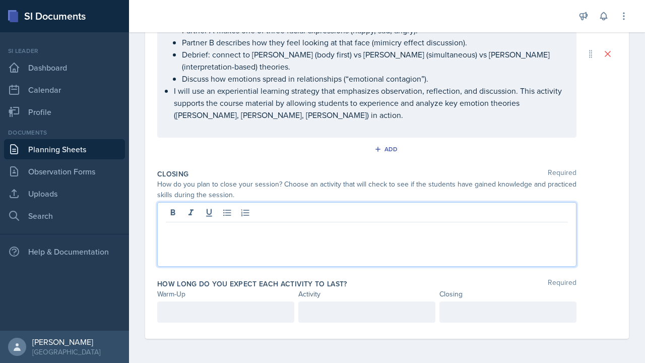
paste div
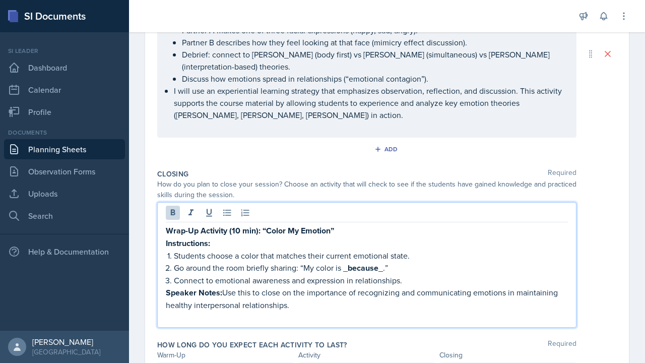
click at [261, 229] on strong "Wrap-Up Activity (10 min): “Color My Emotion”" at bounding box center [250, 231] width 168 height 12
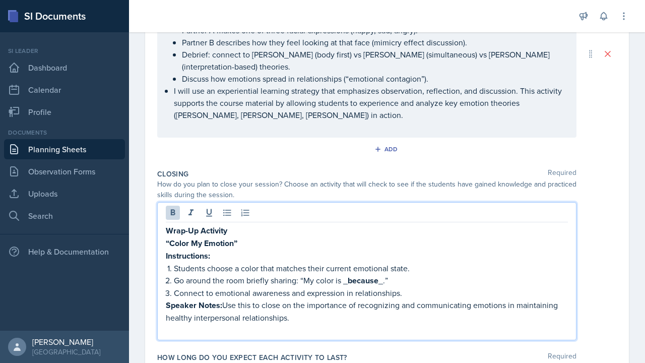
click at [172, 244] on strong "“Color My Emotion”" at bounding box center [202, 243] width 72 height 12
click at [241, 240] on p "Color My Emotion”" at bounding box center [367, 243] width 402 height 13
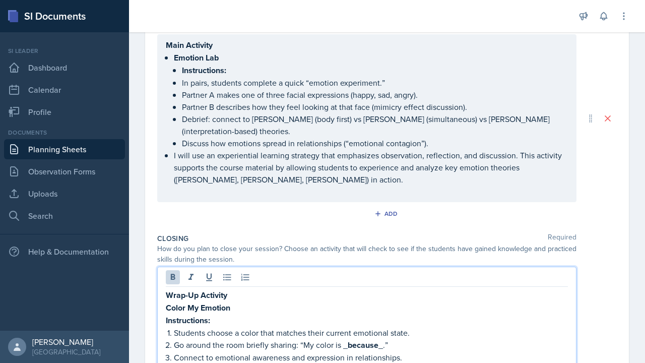
scroll to position [372, 0]
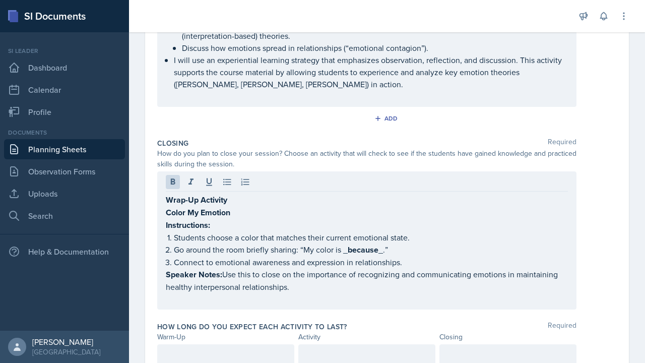
click at [165, 211] on div "Wrap-Up Activity Color My Emotion Instructions: Students choose a color that ma…" at bounding box center [366, 240] width 419 height 138
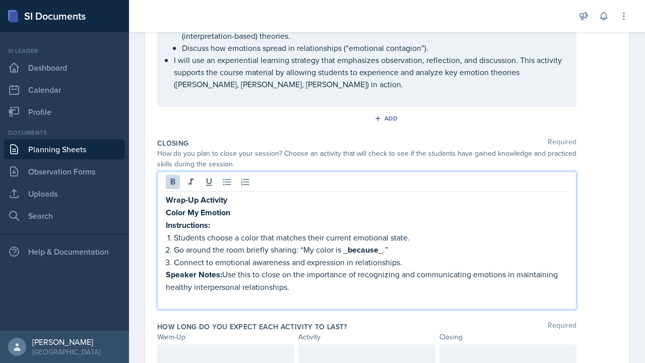
click at [168, 213] on strong "Color My Emotion" at bounding box center [198, 212] width 64 height 12
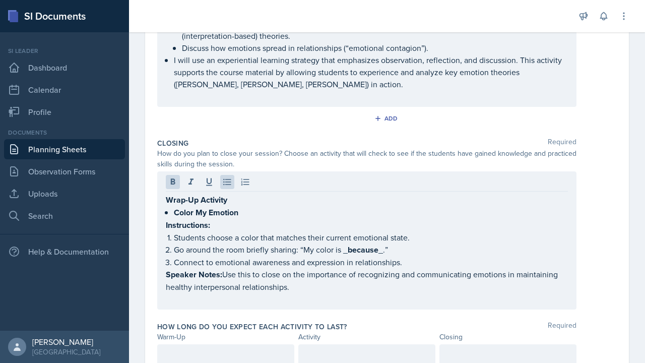
click at [157, 228] on div "Date [DATE] [DATE] 28 29 30 1 2 3 4 5 6 7 8 9 10 11 12 13 14 15 16 17 18 19 20 …" at bounding box center [387, 44] width 484 height 674
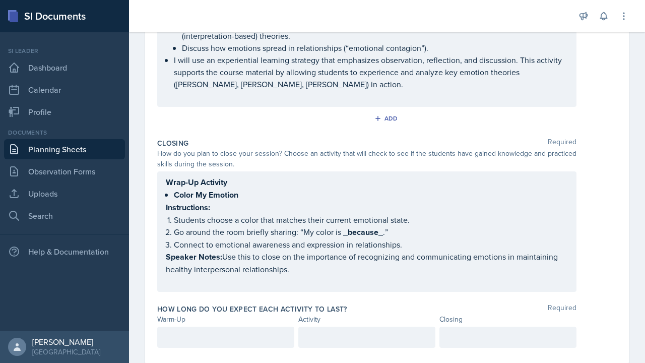
click at [165, 212] on div "Wrap-Up Activity Color My Emotion Instructions: Students choose a color that ma…" at bounding box center [366, 231] width 419 height 120
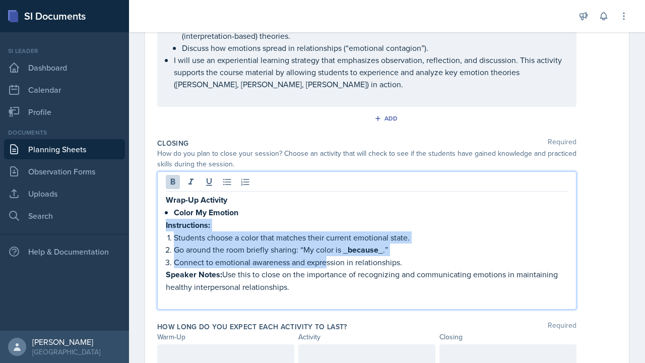
drag, startPoint x: 166, startPoint y: 224, endPoint x: 327, endPoint y: 263, distance: 166.4
click at [327, 263] on div "Wrap-Up Activity Color My Emotion Instructions: Students choose a color that ma…" at bounding box center [367, 248] width 402 height 111
click at [230, 180] on icon at bounding box center [227, 182] width 10 height 10
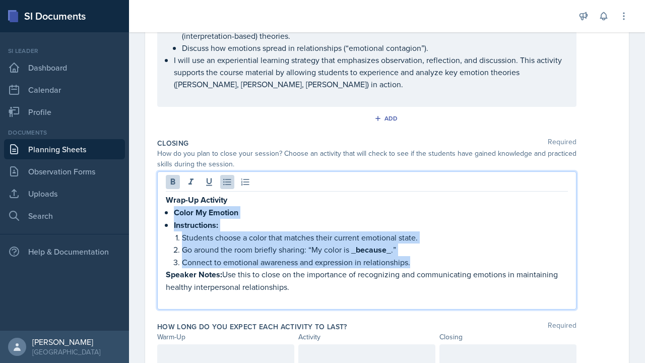
click at [182, 238] on p "Students choose a color that matches their current emotional state." at bounding box center [375, 237] width 386 height 12
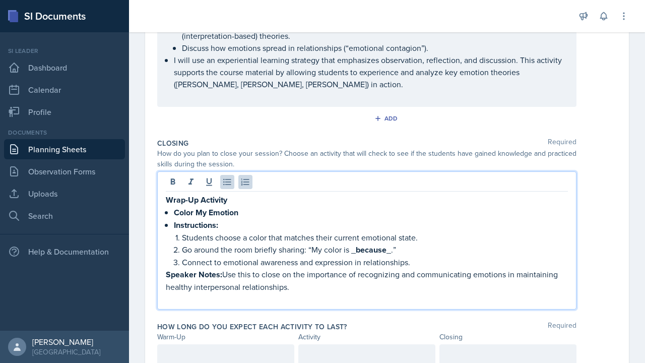
click at [171, 226] on div "Wrap-Up Activity Color My Emotion Instructions: Students choose a color that ma…" at bounding box center [367, 248] width 402 height 111
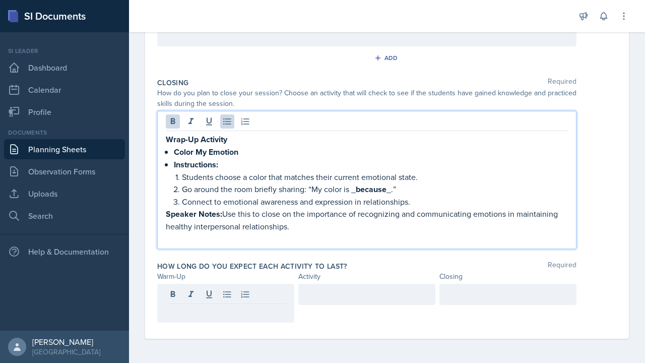
click at [174, 166] on p "Instructions:" at bounding box center [371, 164] width 394 height 13
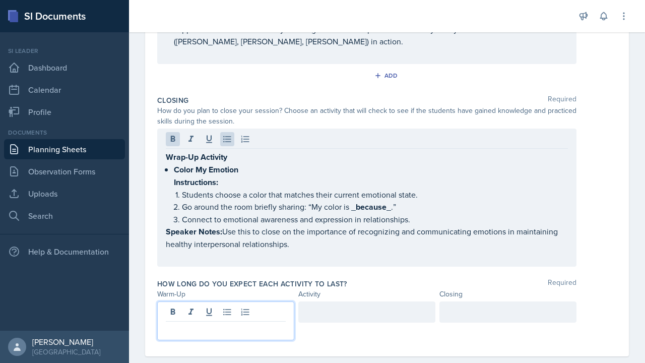
click at [176, 180] on strong "Instructions:" at bounding box center [196, 182] width 44 height 12
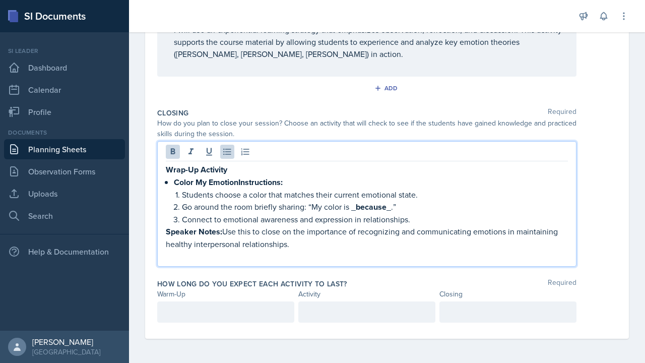
scroll to position [402, 0]
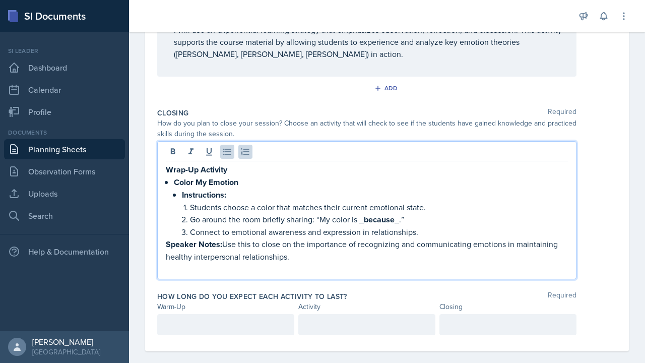
click at [190, 206] on p "Students choose a color that matches their current emotional state." at bounding box center [379, 207] width 378 height 12
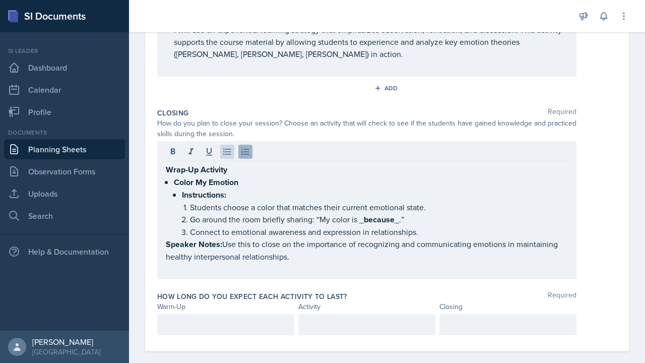
click at [245, 155] on icon at bounding box center [245, 152] width 10 height 10
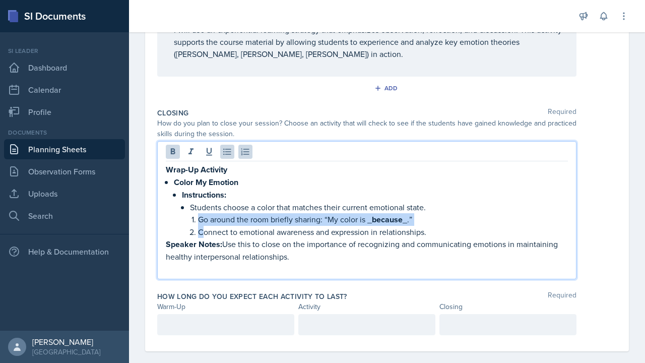
drag, startPoint x: 197, startPoint y: 218, endPoint x: 203, endPoint y: 230, distance: 14.0
click at [203, 231] on li "Students choose a color that matches their current emotional state. Go around t…" at bounding box center [379, 219] width 378 height 37
click at [246, 156] on icon at bounding box center [245, 152] width 10 height 10
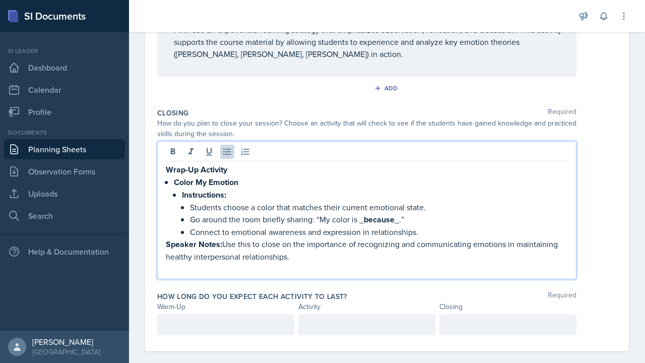
click at [227, 235] on p "Connect to emotional awareness and expression in relationships." at bounding box center [379, 232] width 378 height 12
click at [378, 221] on strong "because" at bounding box center [379, 220] width 31 height 12
click at [390, 236] on p "Connect to emotional awareness and expression in relationships." at bounding box center [379, 232] width 378 height 12
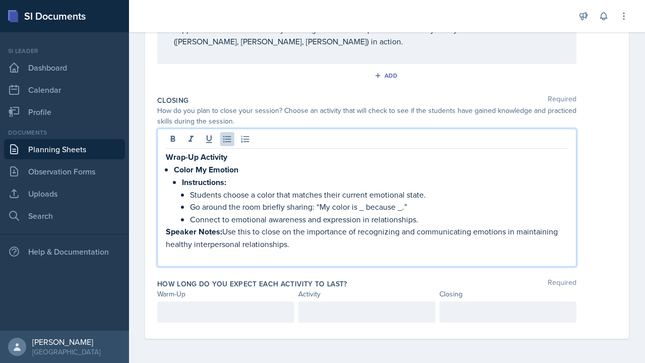
scroll to position [415, 0]
click at [402, 210] on p "Go around the room briefly sharing: “My color is _ because _.”" at bounding box center [379, 206] width 378 height 13
click at [402, 209] on p "Go around the room briefly sharing: “My color is _ because _.”" at bounding box center [379, 206] width 378 height 13
click at [408, 223] on p "Connect to emotional awareness and expression in relationships." at bounding box center [379, 219] width 378 height 12
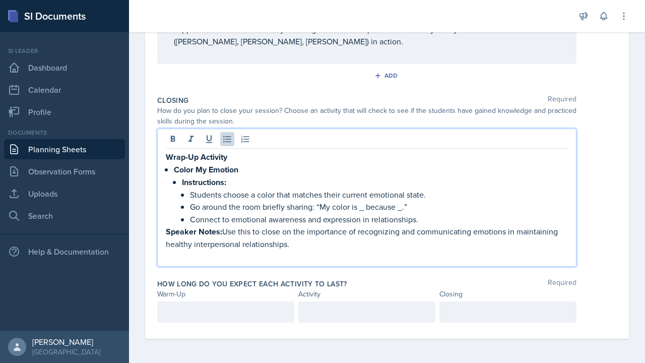
click at [404, 207] on p "Go around the room briefly sharing: “My color is _ because _.”" at bounding box center [379, 206] width 378 height 13
click at [368, 205] on p "Go around the room briefly sharing: “My color is _ because ... ”" at bounding box center [379, 206] width 378 height 13
click at [487, 210] on p "Go around the room briefly sharing: “My color is ___ because ... ”" at bounding box center [379, 206] width 378 height 13
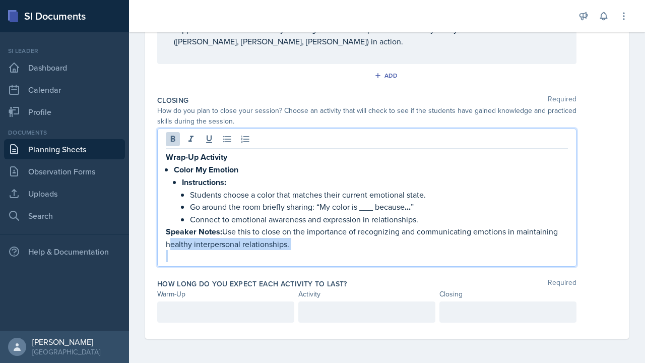
drag, startPoint x: 333, startPoint y: 250, endPoint x: 164, endPoint y: 237, distance: 169.8
click at [164, 237] on div "Wrap-Up Activity Color My Emotion Instructions: Students choose a color that ma…" at bounding box center [366, 197] width 419 height 138
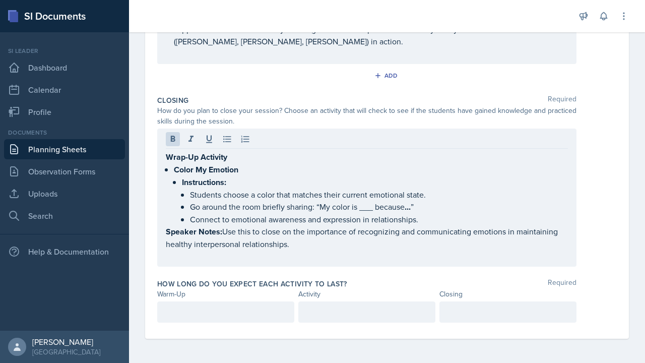
click at [164, 237] on div "Wrap-Up Activity Color My Emotion Instructions: Students choose a color that ma…" at bounding box center [366, 197] width 419 height 138
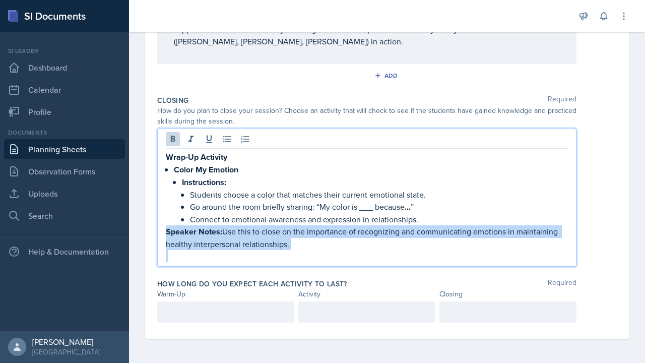
click at [166, 231] on strong "Speaker Notes:" at bounding box center [194, 232] width 56 height 12
drag, startPoint x: 166, startPoint y: 231, endPoint x: 183, endPoint y: 255, distance: 29.9
click at [183, 255] on div "Wrap-Up Activity Color My Emotion Instructions: Students choose a color that ma…" at bounding box center [367, 206] width 402 height 111
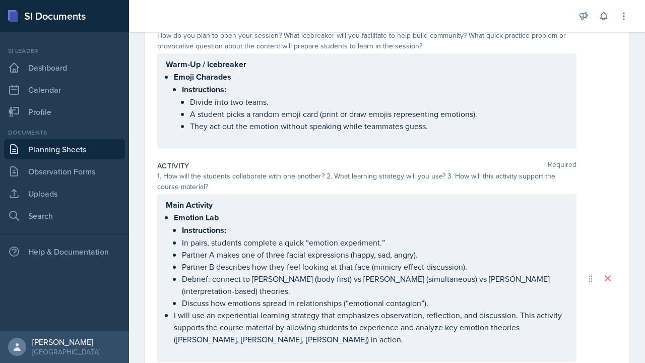
scroll to position [112, 0]
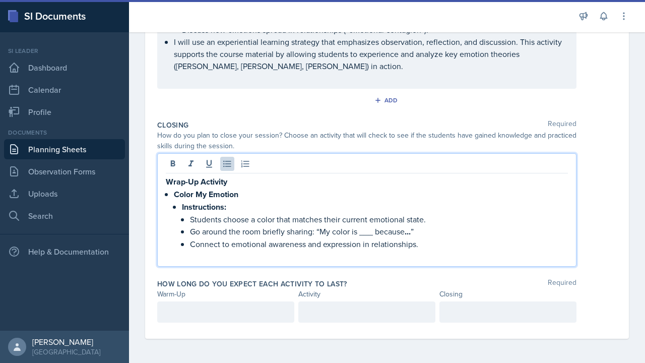
click at [186, 306] on div at bounding box center [225, 311] width 137 height 21
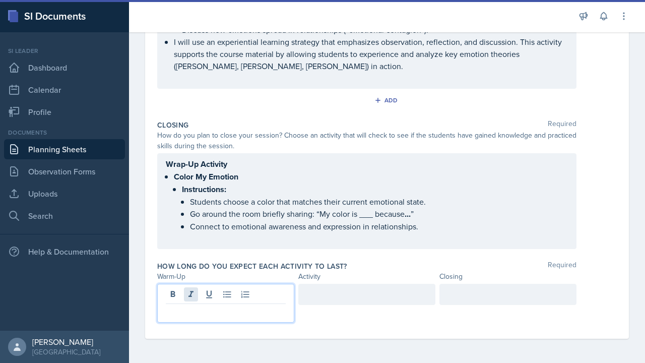
scroll to position [390, 0]
click at [338, 288] on div at bounding box center [366, 294] width 137 height 21
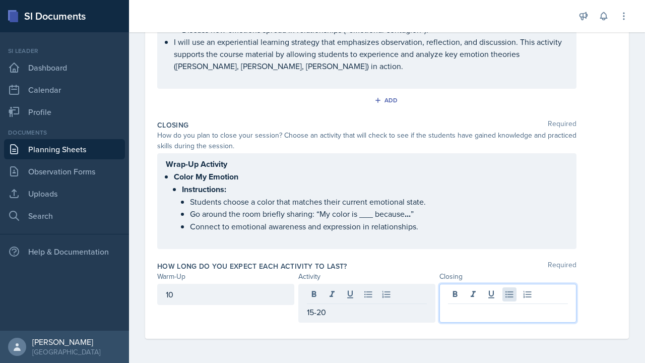
click at [512, 295] on div at bounding box center [507, 303] width 137 height 39
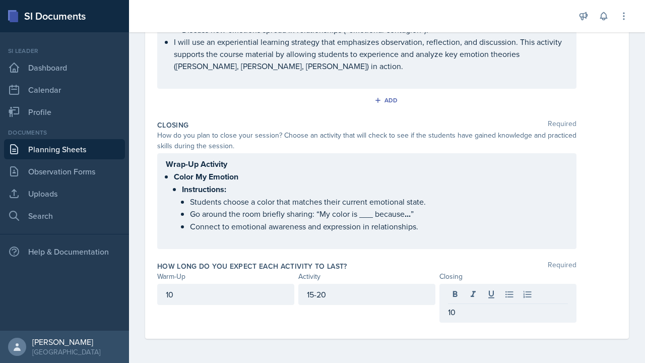
click at [362, 336] on div "Warm-Up Required How do you plan to open your session? What icebreaker will you…" at bounding box center [386, 38] width 459 height 599
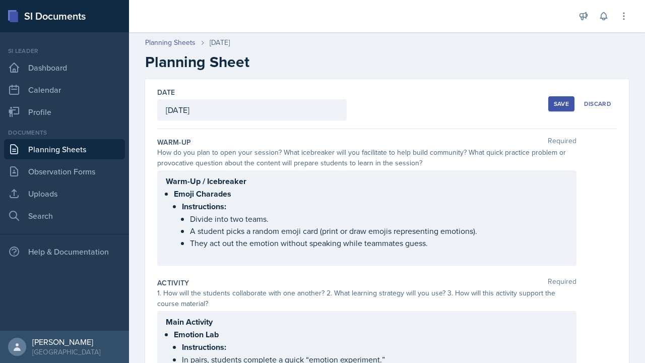
scroll to position [0, 0]
click at [560, 103] on div "Save" at bounding box center [561, 104] width 15 height 8
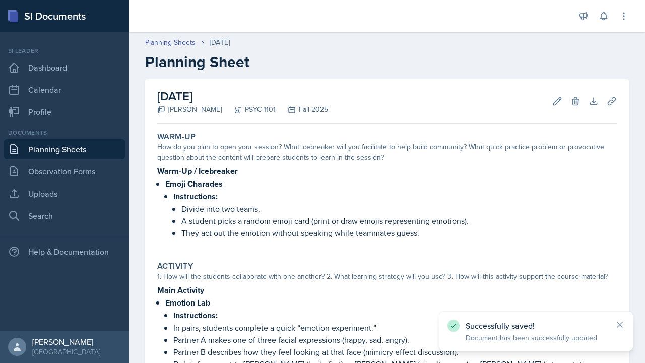
click at [85, 147] on link "Planning Sheets" at bounding box center [64, 149] width 121 height 20
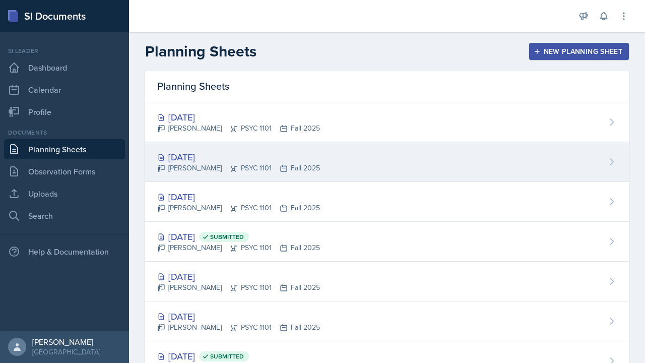
click at [283, 160] on div "[DATE]" at bounding box center [238, 157] width 163 height 14
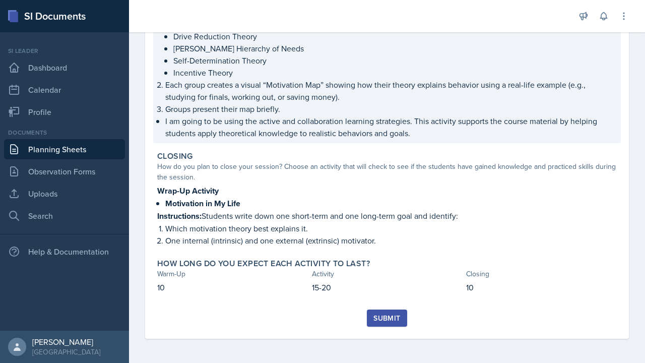
scroll to position [327, 0]
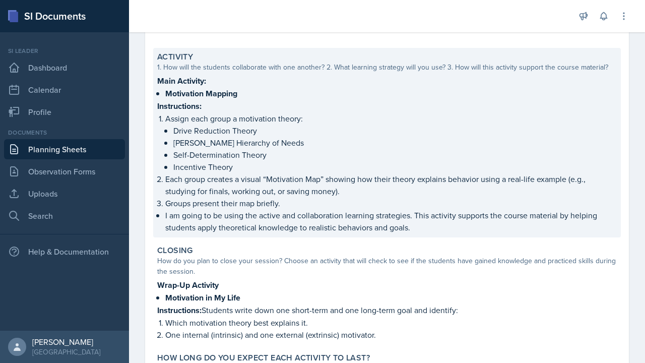
click at [292, 199] on p "Groups present their map briefly." at bounding box center [390, 203] width 451 height 12
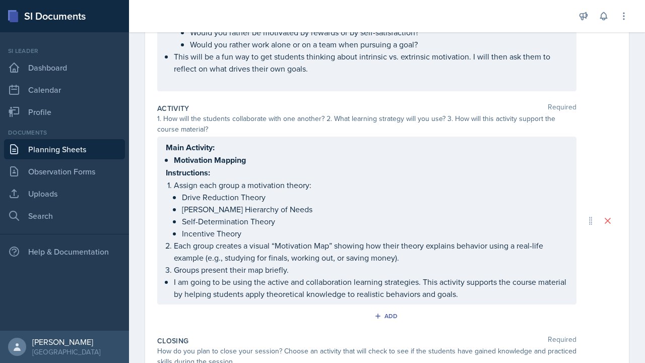
scroll to position [220, 0]
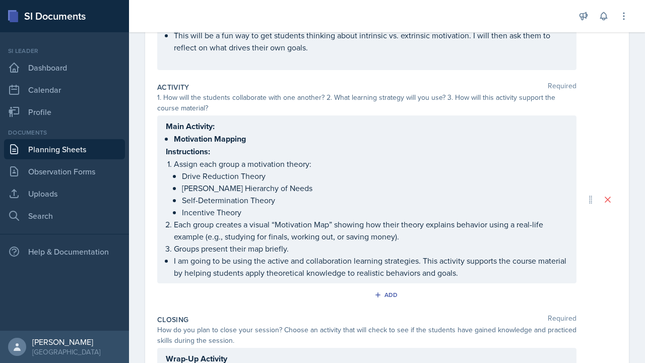
click at [174, 165] on div "Main Activity: Motivation Mapping Instructions: Assign each group a motivation …" at bounding box center [367, 199] width 402 height 159
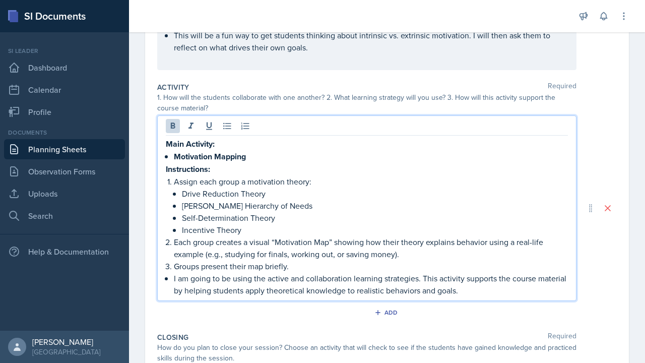
click at [167, 171] on strong "Instructions:" at bounding box center [188, 169] width 44 height 12
click at [173, 180] on div "Main Activity: Motivation Mapping Instructions: Assign each group a motivation …" at bounding box center [367, 216] width 402 height 159
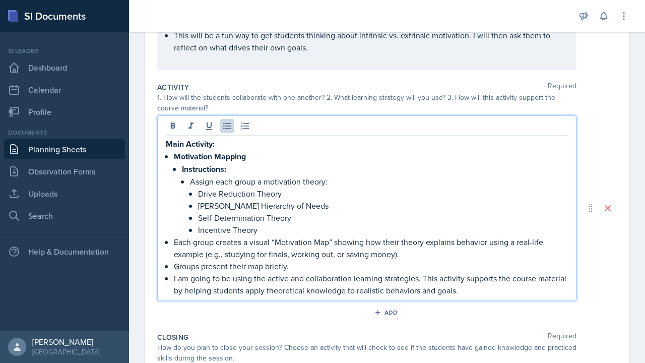
click at [172, 242] on div "Main Activity: Motivation Mapping Instructions: Assign each group a motivation …" at bounding box center [367, 216] width 402 height 159
click at [171, 268] on div "Main Activity: Motivation Mapping Instructions: Assign each group a motivation …" at bounding box center [367, 216] width 402 height 159
click at [266, 211] on p "[PERSON_NAME] Hierarchy of Needs" at bounding box center [383, 205] width 370 height 12
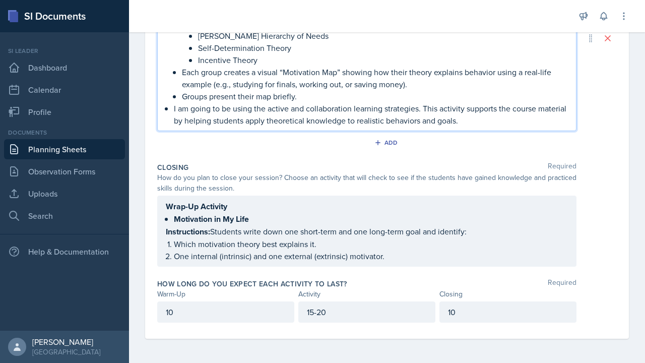
scroll to position [389, 0]
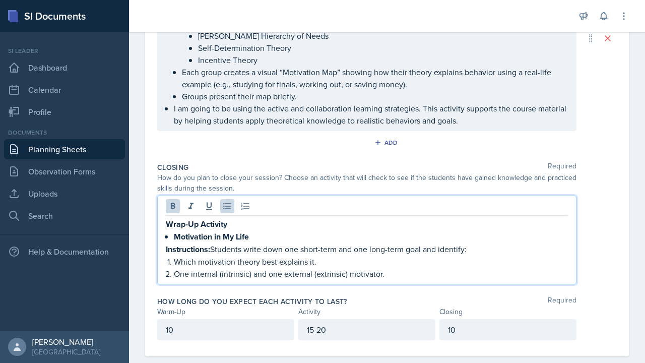
click at [168, 236] on div "Wrap-Up Activity Motivation in My Life Instructions: Students write down one sh…" at bounding box center [367, 249] width 402 height 62
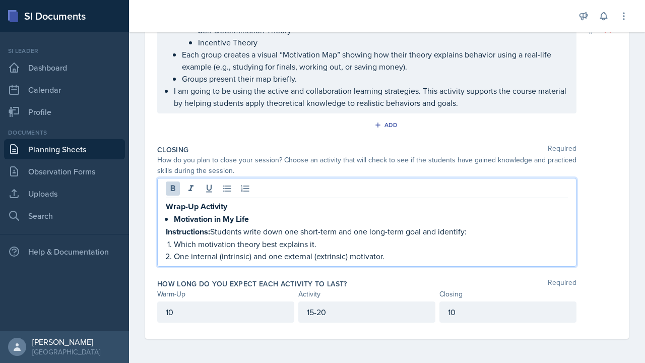
click at [166, 233] on strong "Instructions:" at bounding box center [188, 232] width 44 height 12
click at [171, 217] on div "Wrap-Up Activity Motivation in My Life Instructions: Students write down one sh…" at bounding box center [367, 231] width 402 height 62
click at [165, 230] on div "Wrap-Up Activity Motivation in My Life Instructions: Students write down one sh…" at bounding box center [366, 222] width 419 height 89
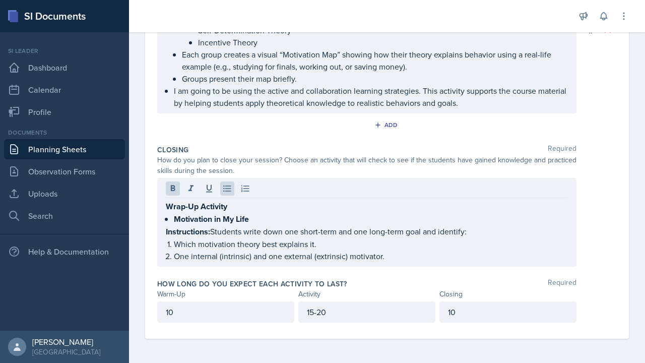
click at [163, 233] on div "Wrap-Up Activity Motivation in My Life Instructions: Students write down one sh…" at bounding box center [366, 222] width 419 height 89
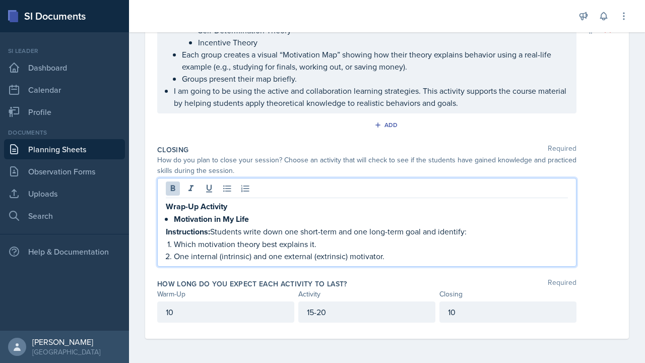
click at [166, 231] on strong "Instructions:" at bounding box center [188, 232] width 44 height 12
click at [175, 247] on p "Which motivation theory best explains it." at bounding box center [371, 244] width 394 height 12
click at [174, 257] on p "One internal (intrinsic) and one external (extrinsic) motivator." at bounding box center [371, 256] width 394 height 12
click at [315, 135] on div "Add" at bounding box center [386, 126] width 459 height 19
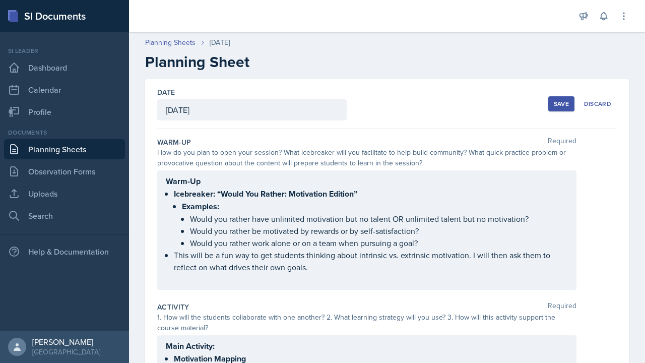
click at [564, 109] on button "Save" at bounding box center [561, 103] width 26 height 15
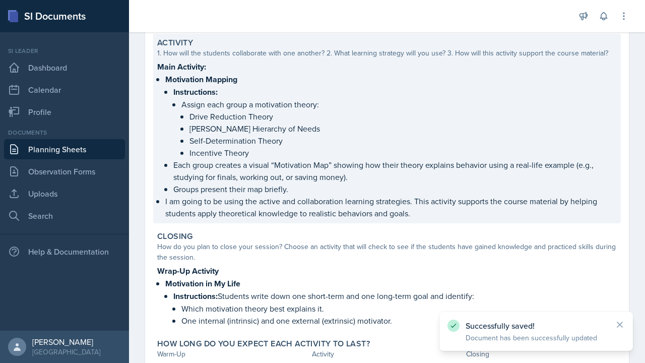
scroll to position [259, 0]
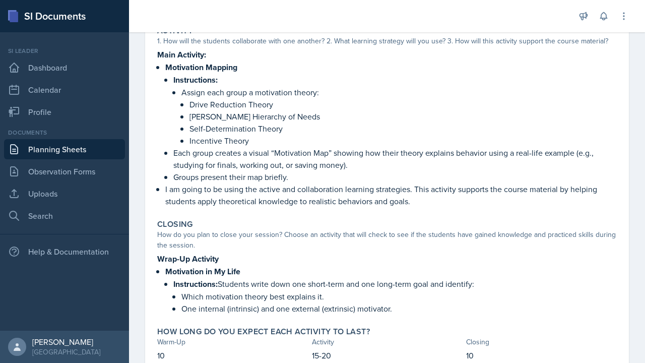
click at [79, 148] on link "Planning Sheets" at bounding box center [64, 149] width 121 height 20
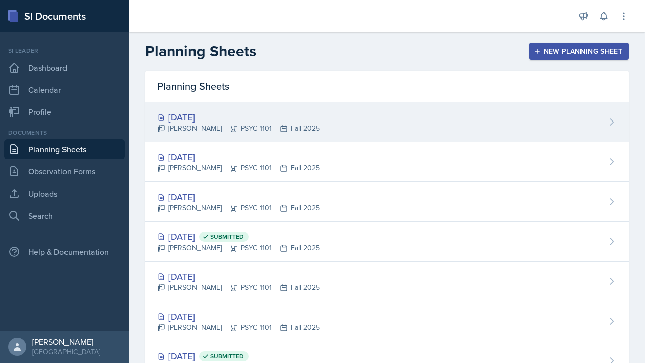
click at [250, 121] on div "[DATE]" at bounding box center [238, 117] width 163 height 14
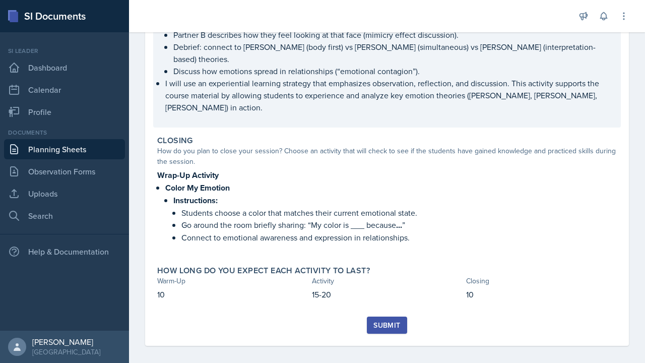
scroll to position [315, 0]
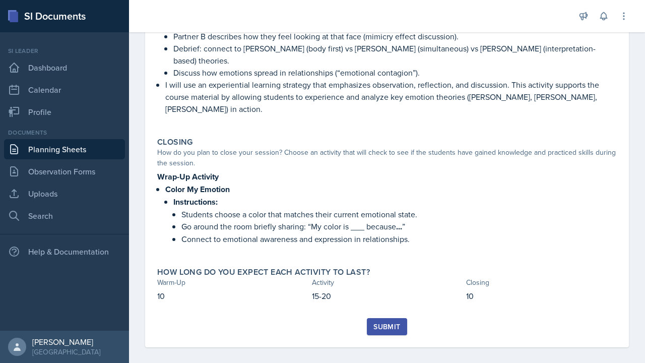
click at [80, 145] on link "Planning Sheets" at bounding box center [64, 149] width 121 height 20
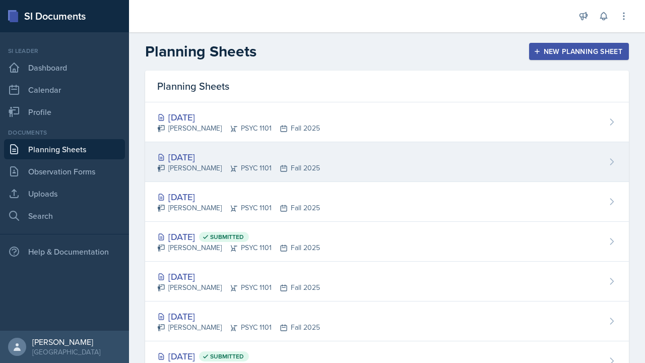
click at [306, 162] on div "[DATE]" at bounding box center [238, 157] width 163 height 14
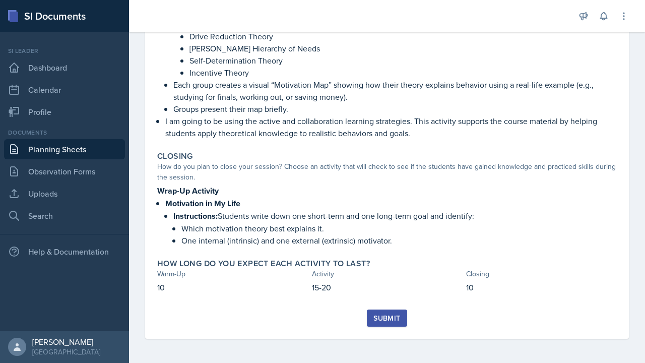
scroll to position [327, 0]
click at [391, 314] on div "Submit" at bounding box center [386, 318] width 27 height 8
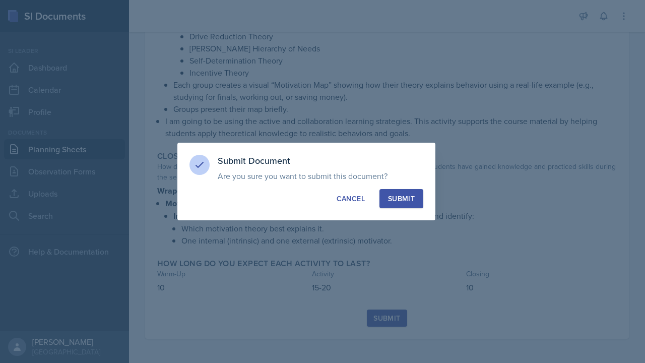
click at [402, 203] on div "Submit" at bounding box center [401, 198] width 27 height 10
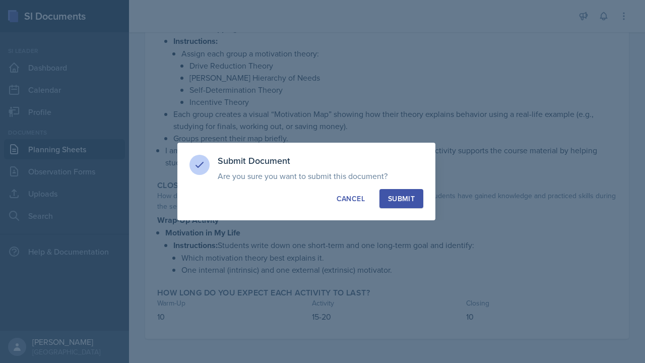
scroll to position [298, 0]
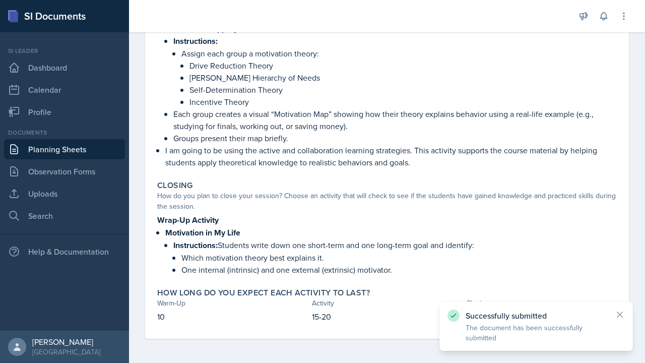
click at [89, 151] on link "Planning Sheets" at bounding box center [64, 149] width 121 height 20
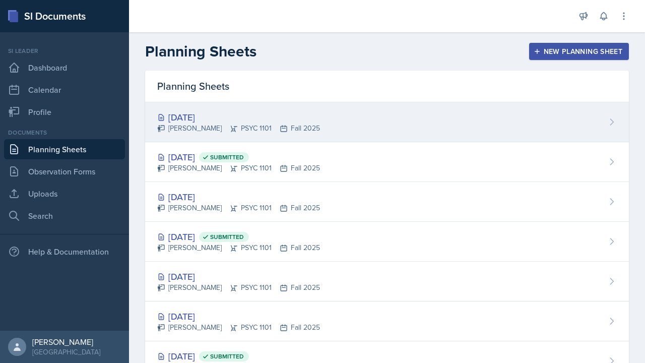
click at [299, 130] on div "[PERSON_NAME] PSYC 1101 Fall 2025" at bounding box center [238, 128] width 163 height 11
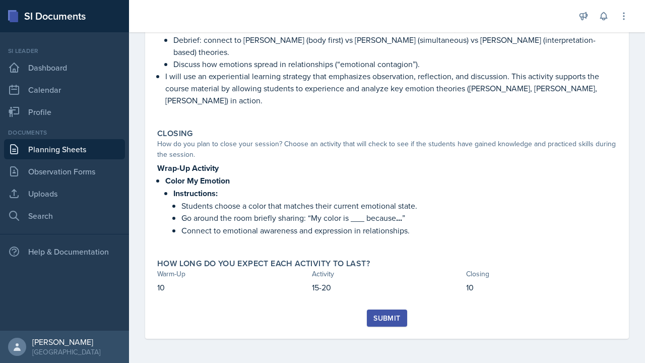
scroll to position [324, 0]
click at [377, 317] on div "Submit" at bounding box center [386, 318] width 27 height 8
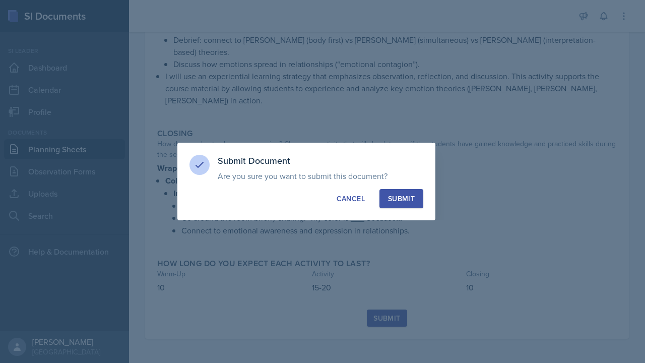
click at [380, 200] on button "Submit" at bounding box center [401, 198] width 44 height 19
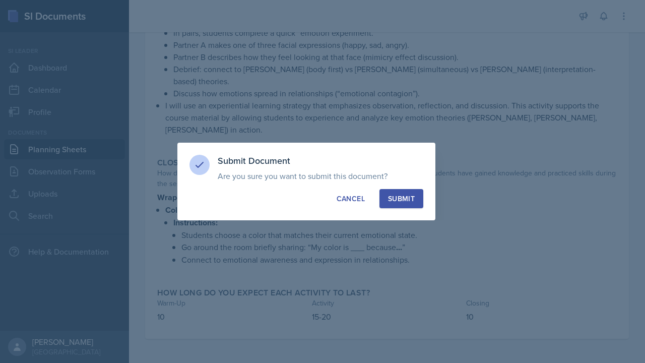
scroll to position [295, 0]
